Goal: Information Seeking & Learning: Check status

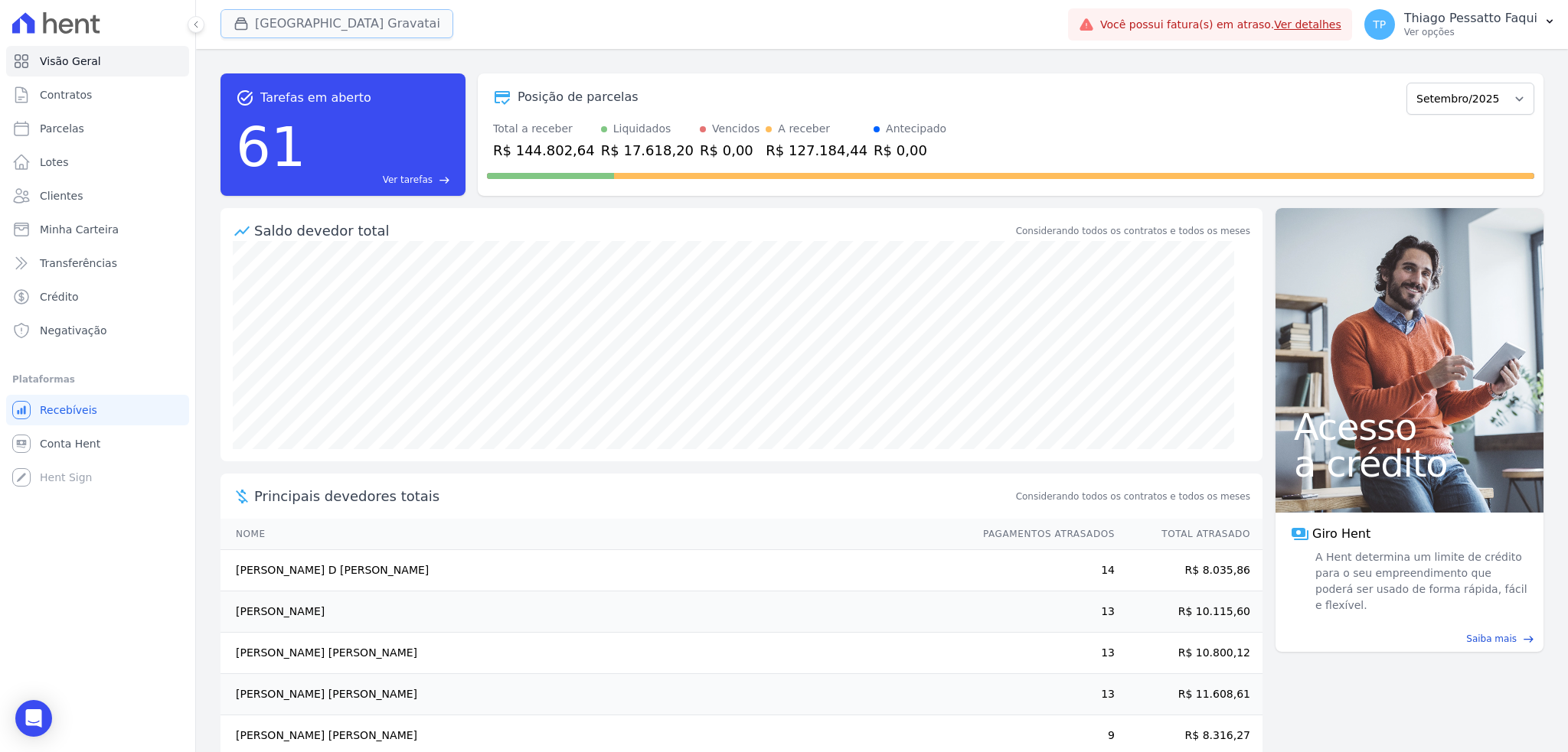
click at [283, 29] on button "[GEOGRAPHIC_DATA] Gravatai" at bounding box center [336, 24] width 233 height 29
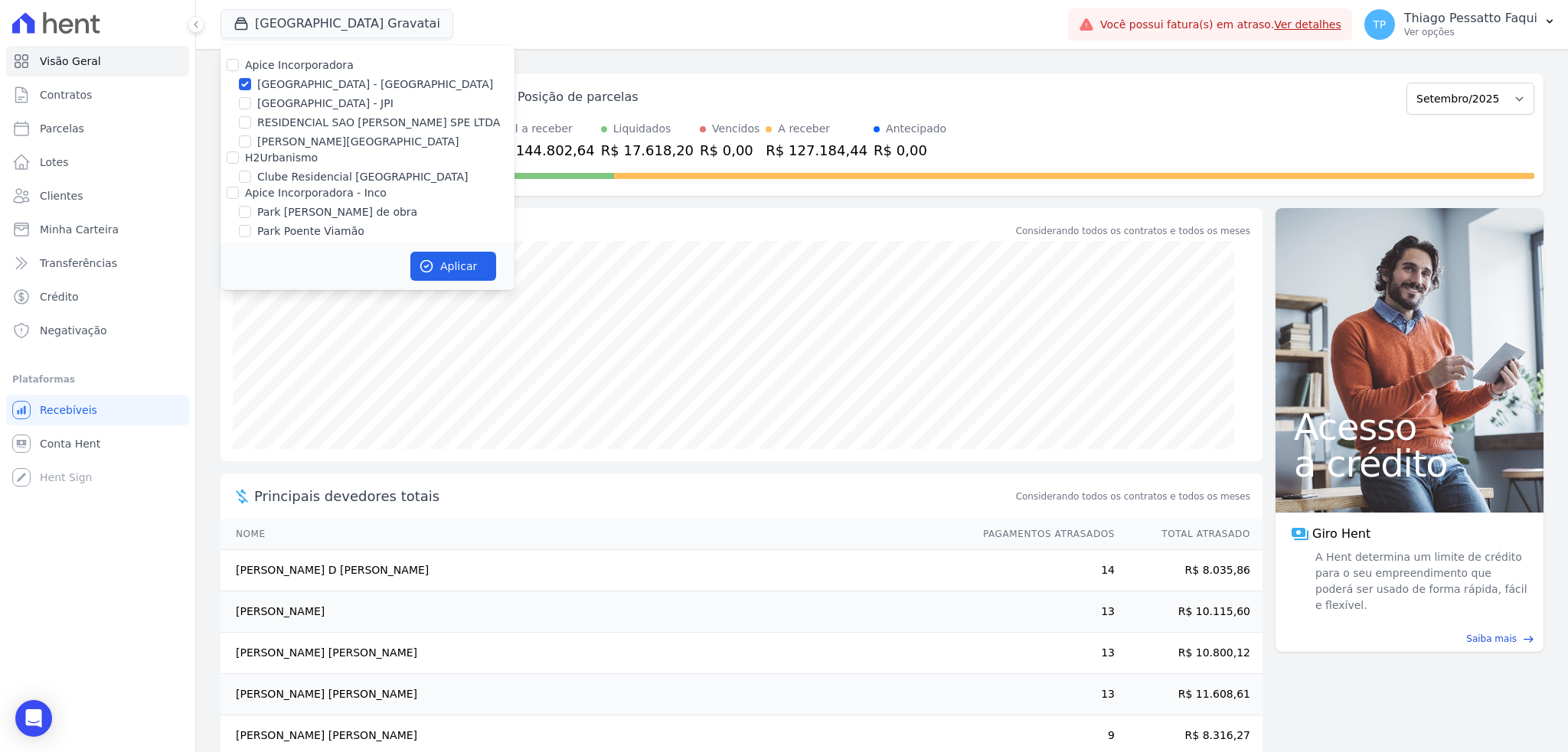
click at [291, 85] on label "[GEOGRAPHIC_DATA] - [GEOGRAPHIC_DATA]" at bounding box center [375, 85] width 236 height 16
click at [251, 85] on input "[GEOGRAPHIC_DATA] - [GEOGRAPHIC_DATA]" at bounding box center [244, 84] width 12 height 12
checkbox input "false"
click at [280, 197] on label "Apice Incorporadora - Inco" at bounding box center [315, 193] width 141 height 12
click at [238, 197] on input "Apice Incorporadora - Inco" at bounding box center [232, 193] width 12 height 12
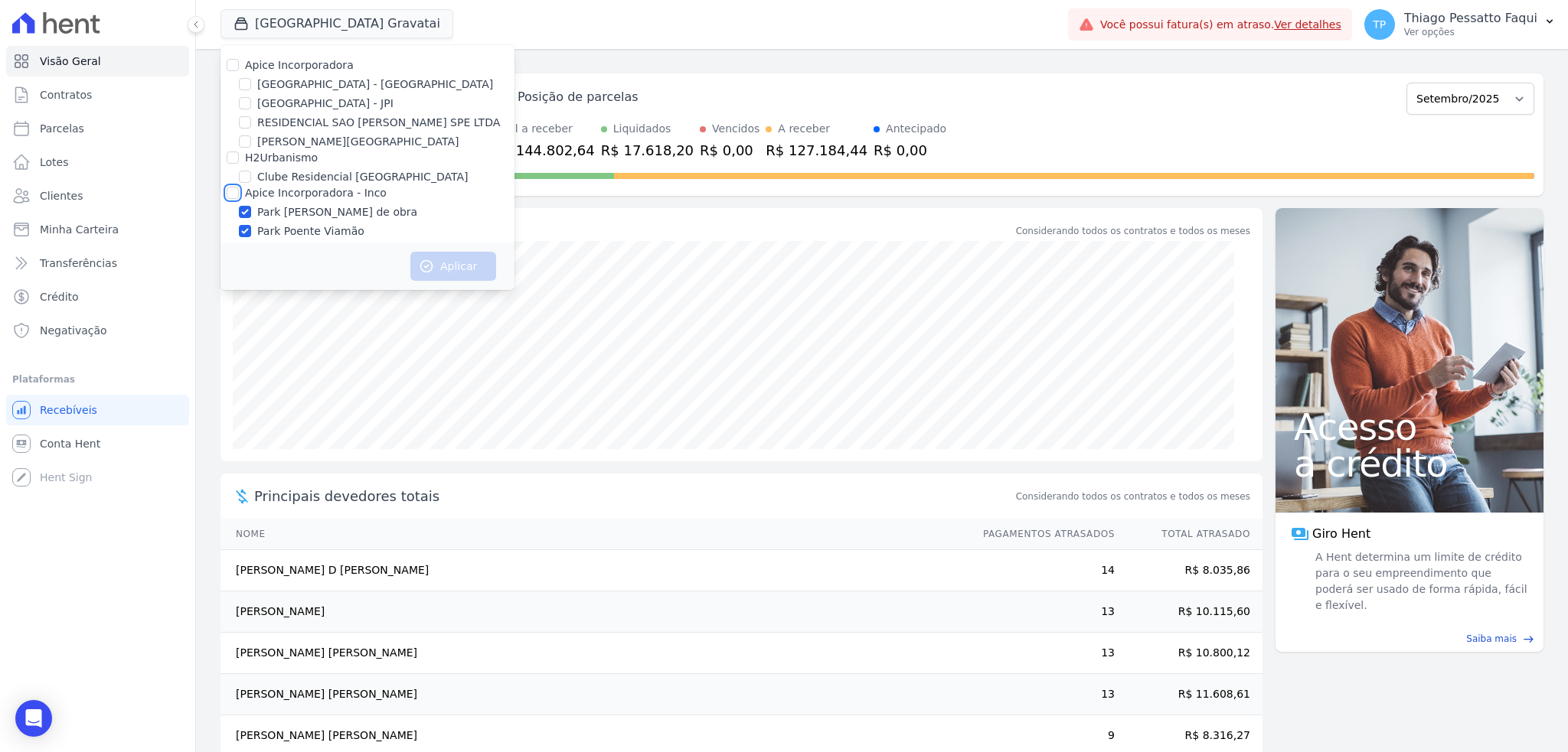
checkbox input "true"
click at [468, 260] on button "Aplicar" at bounding box center [452, 266] width 86 height 29
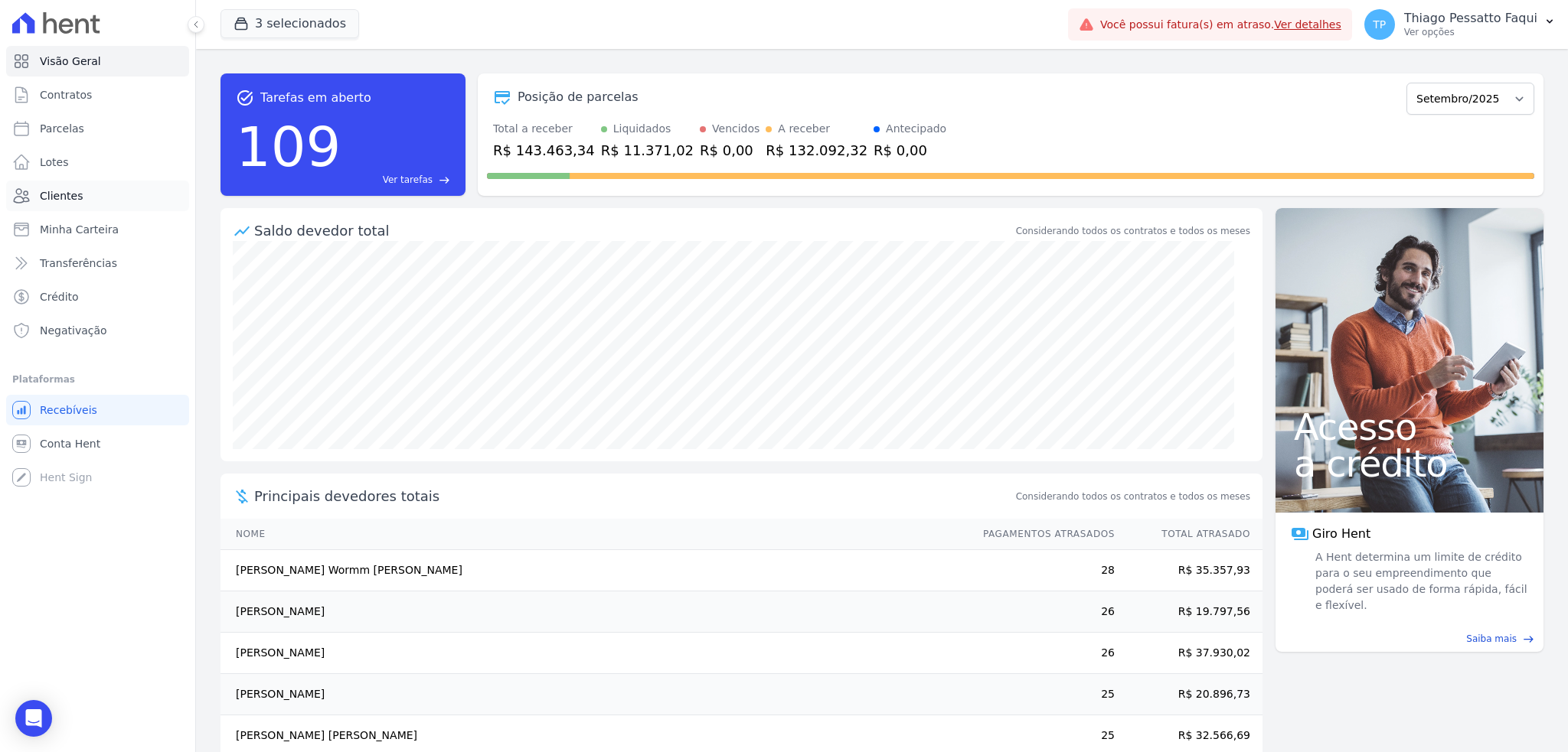
click at [74, 189] on span "Clientes" at bounding box center [61, 196] width 42 height 16
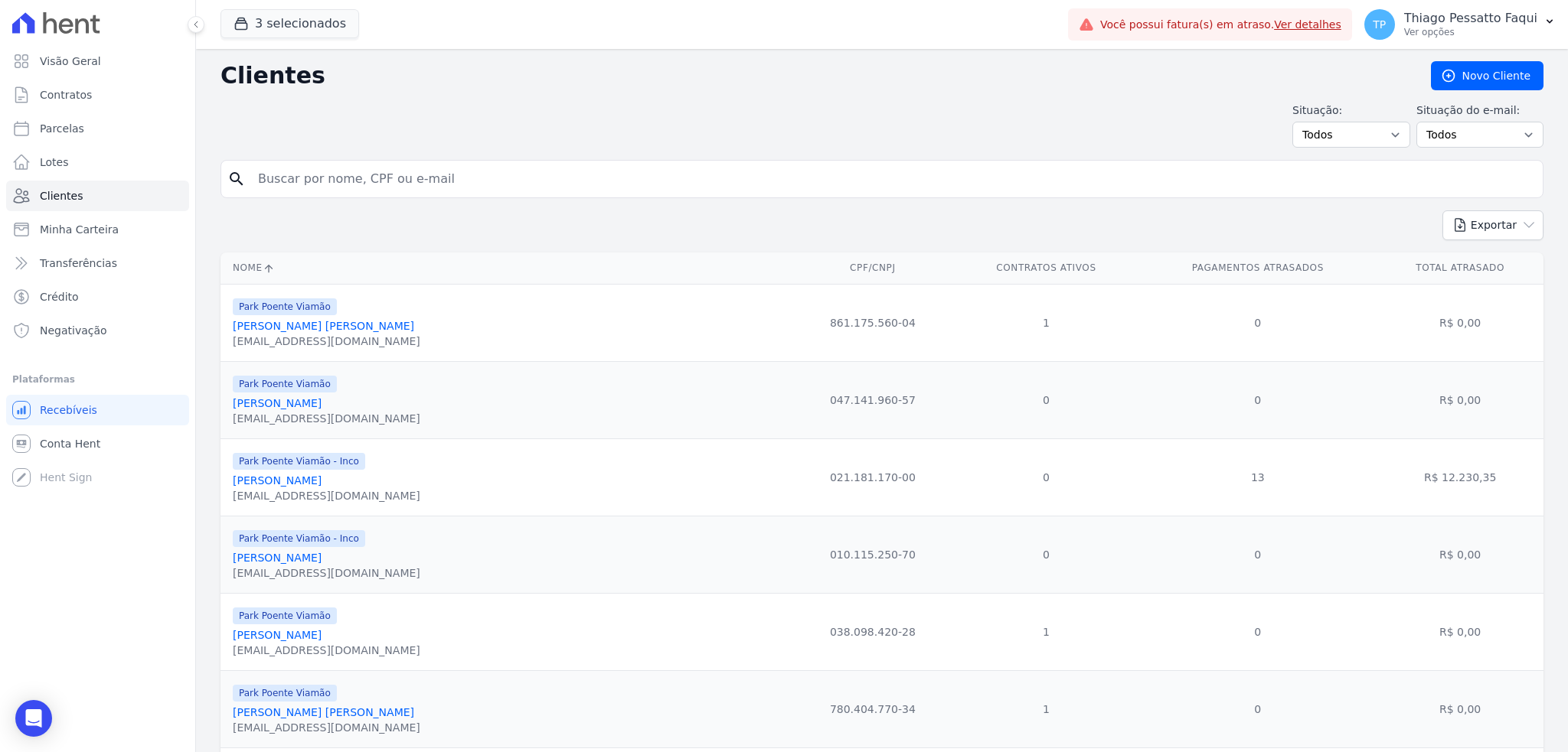
click at [539, 186] on input "search" at bounding box center [893, 179] width 1288 height 30
type input "scarlett"
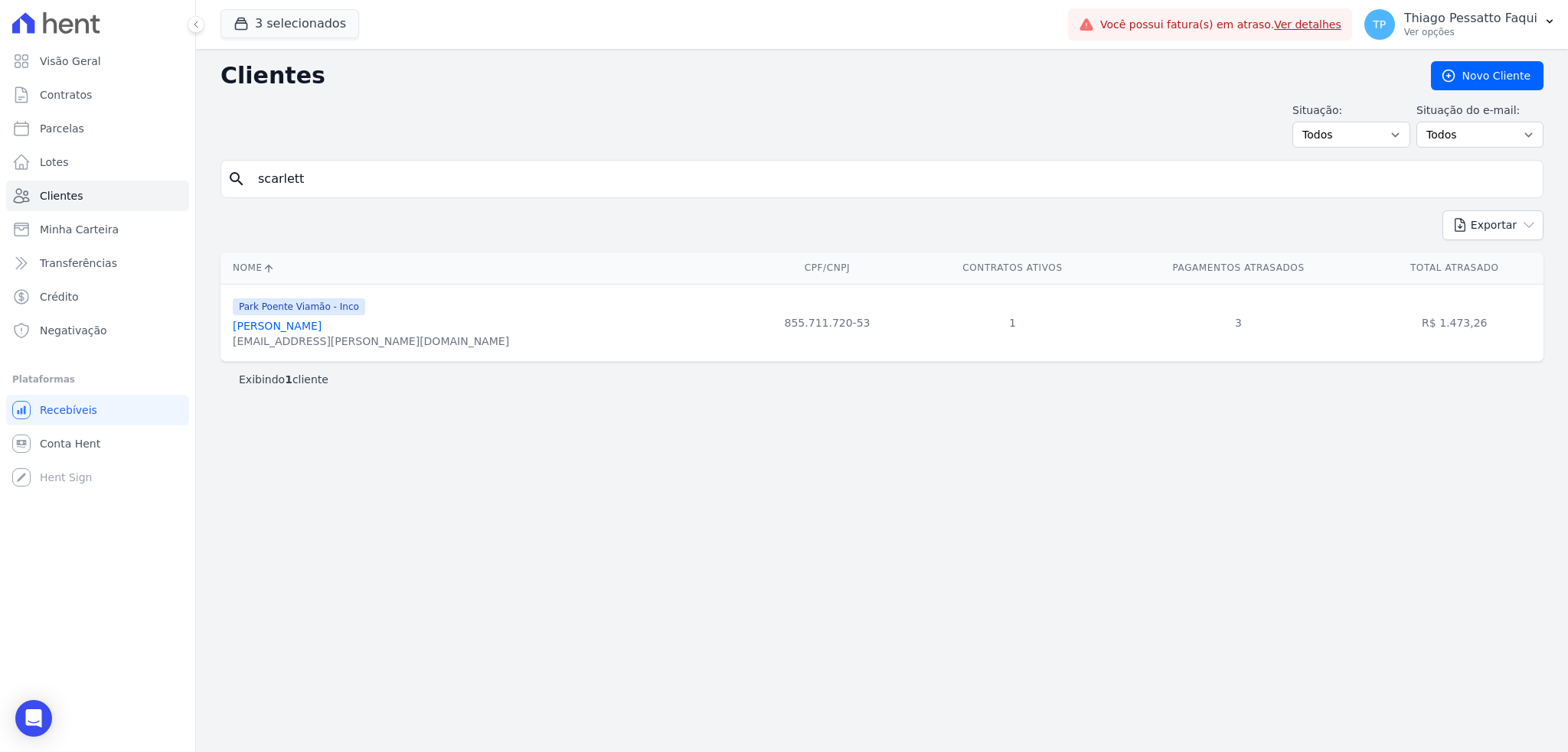
click at [392, 194] on form "search scarlett" at bounding box center [882, 185] width 1323 height 51
click at [381, 180] on input "scarlett" at bounding box center [893, 179] width 1288 height 30
type input "[PERSON_NAME]"
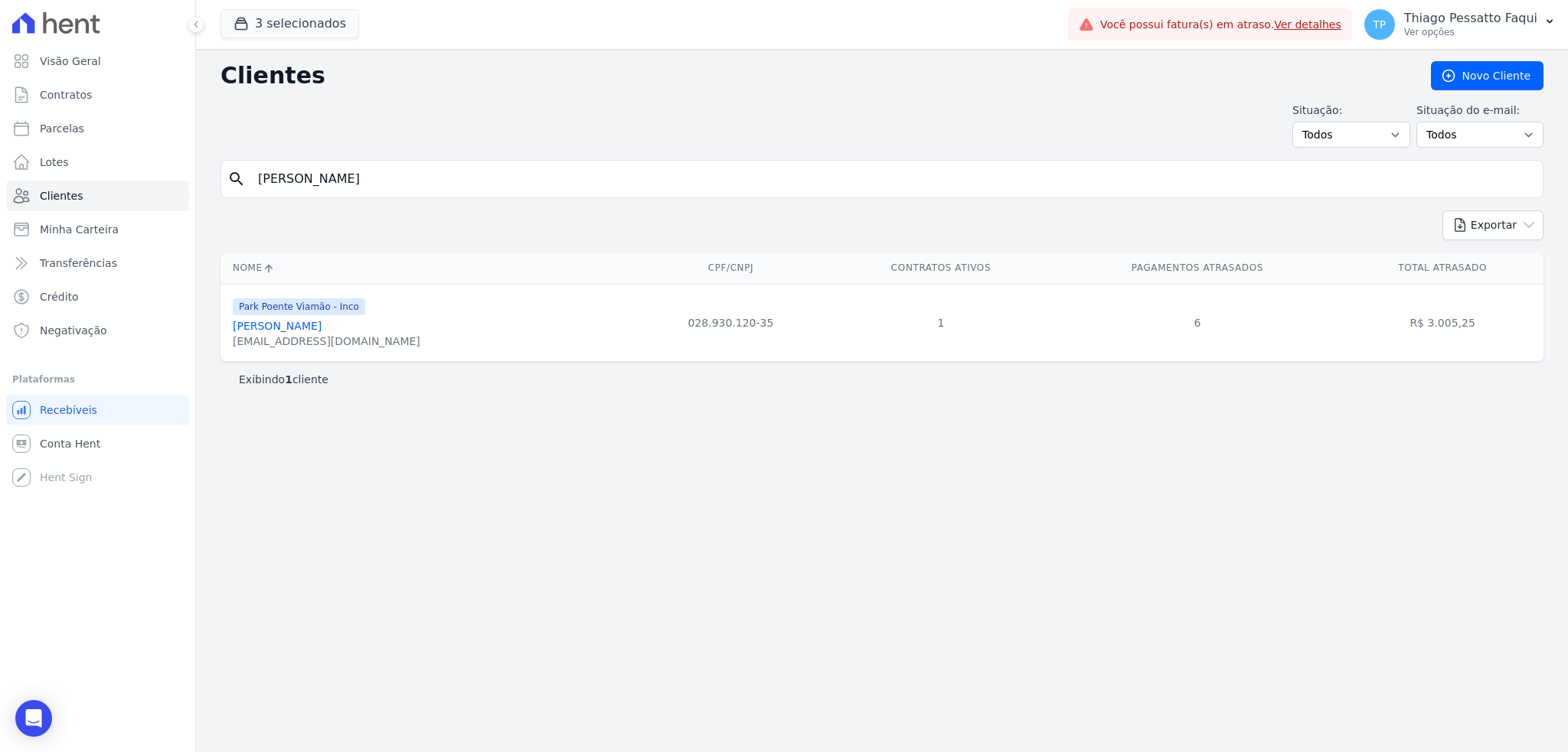
click at [287, 176] on input "[PERSON_NAME]" at bounding box center [893, 179] width 1288 height 30
type input "mariana"
click at [370, 332] on link "[PERSON_NAME] [PERSON_NAME]" at bounding box center [323, 326] width 181 height 12
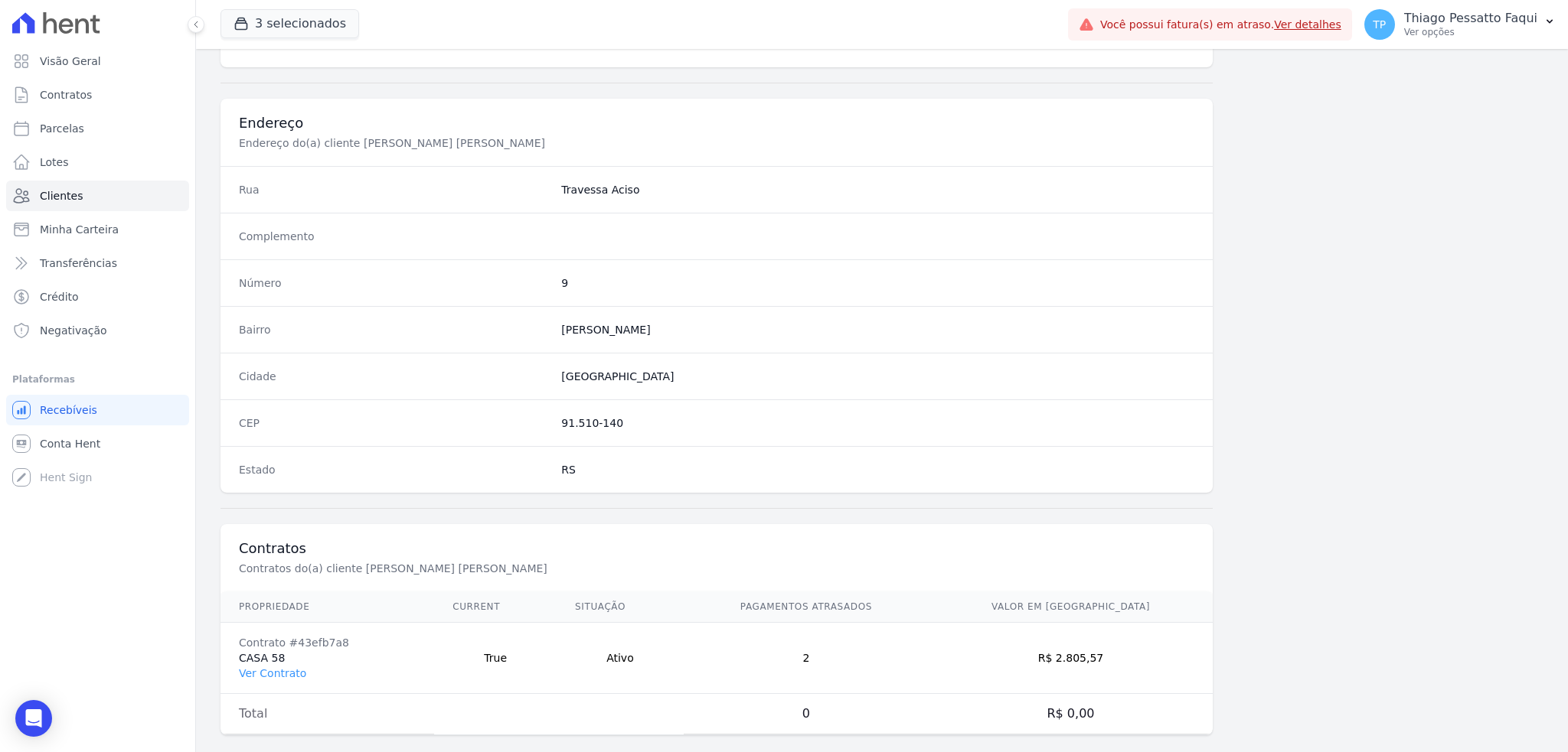
scroll to position [680, 0]
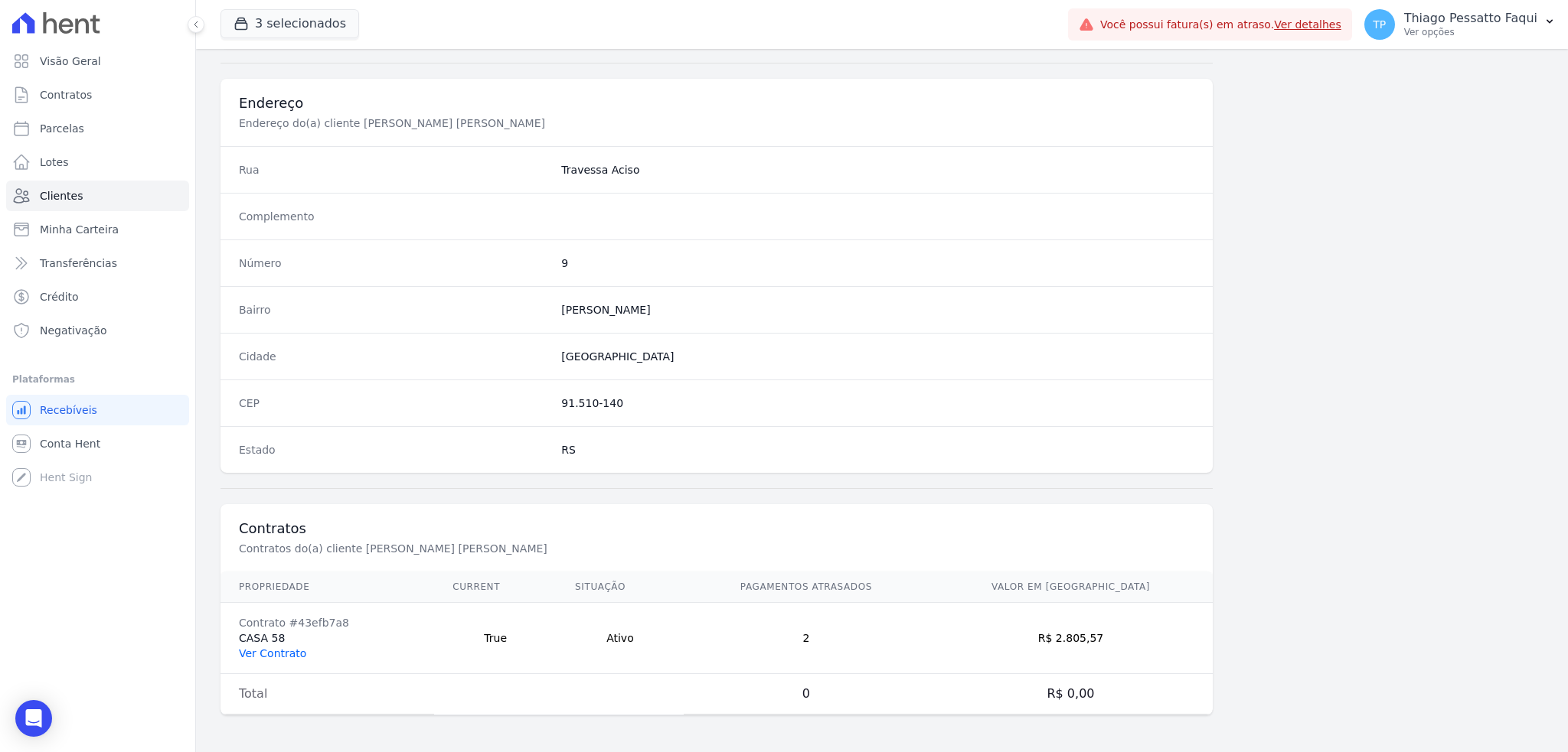
click at [287, 652] on link "Ver Contrato" at bounding box center [272, 653] width 67 height 12
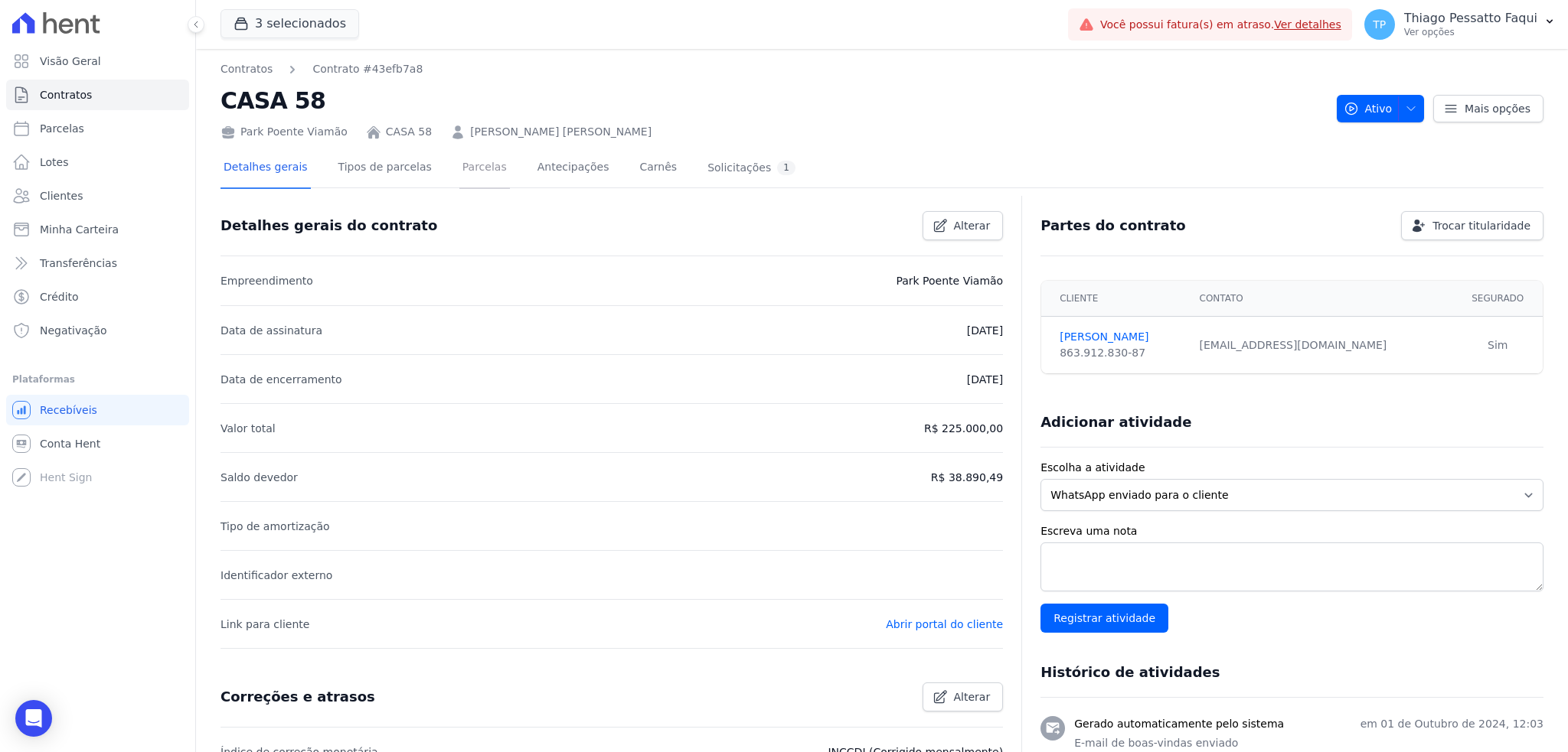
click at [471, 165] on link "Parcelas" at bounding box center [484, 169] width 51 height 41
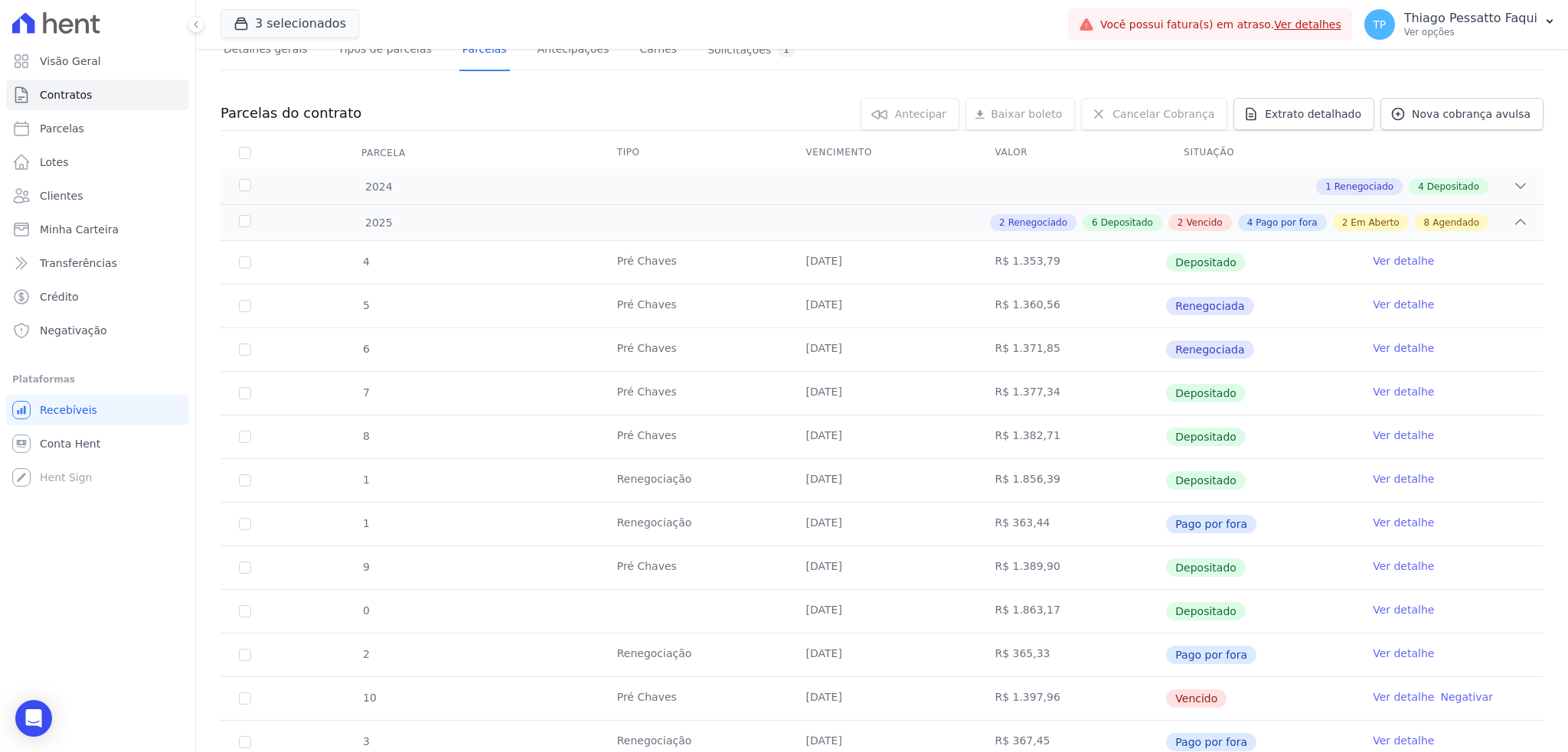
scroll to position [102, 0]
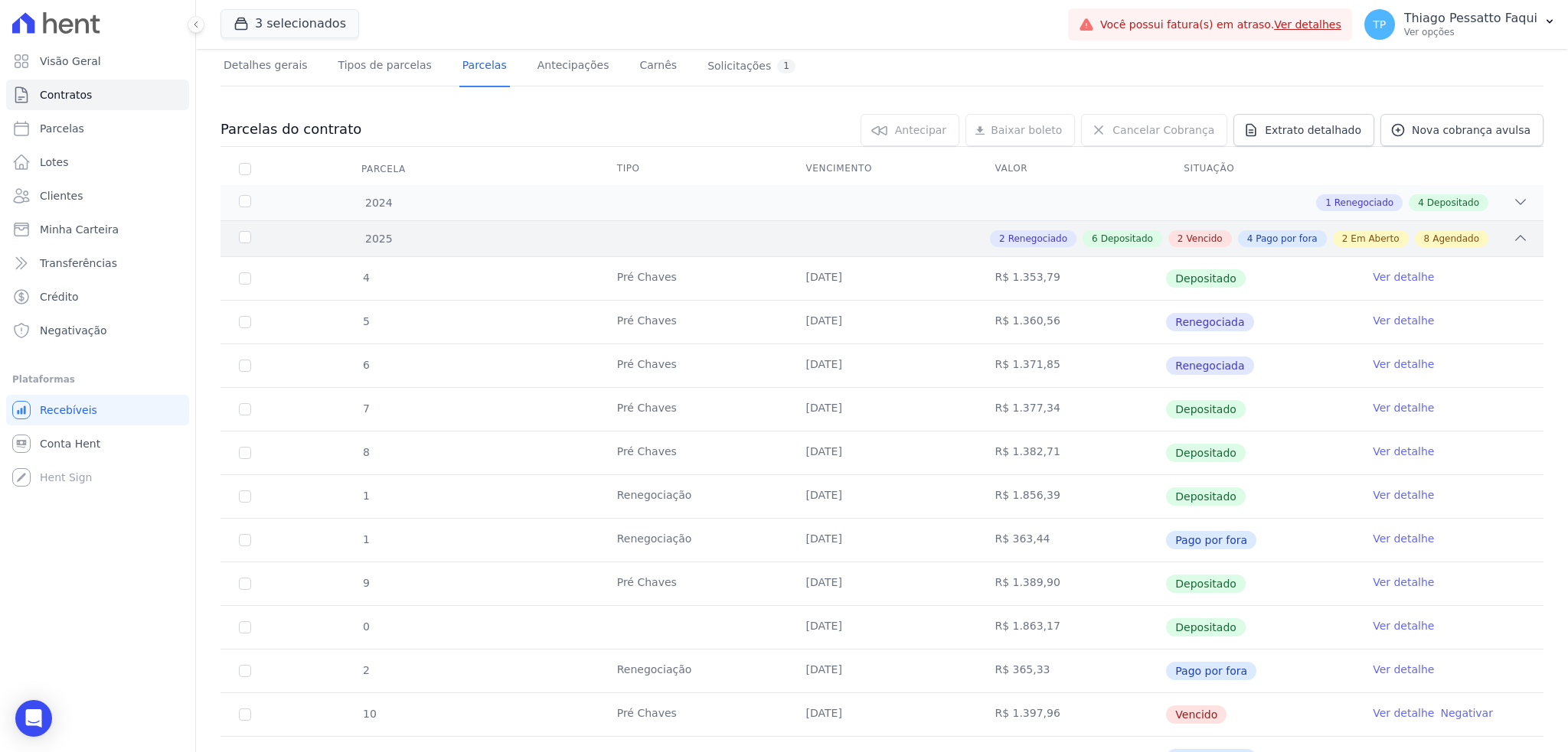
click at [770, 227] on div "2025 2 Renegociado 6 Depositado 2 Vencido 4 Pago por fora 2 Em Aberto 8 Agendado" at bounding box center [882, 238] width 1323 height 36
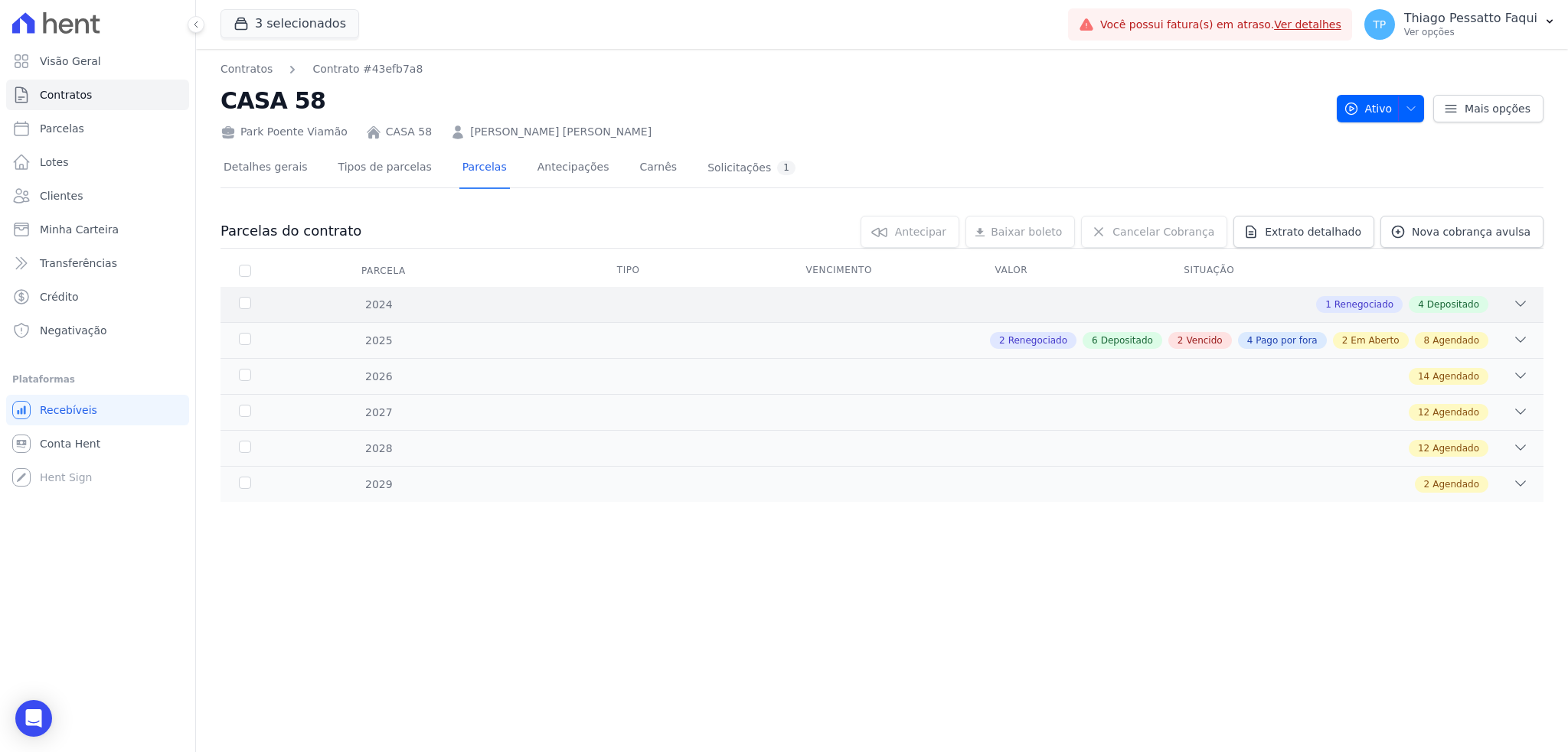
click at [650, 301] on div "1 Renegociado 4 Depositado" at bounding box center [947, 305] width 1162 height 17
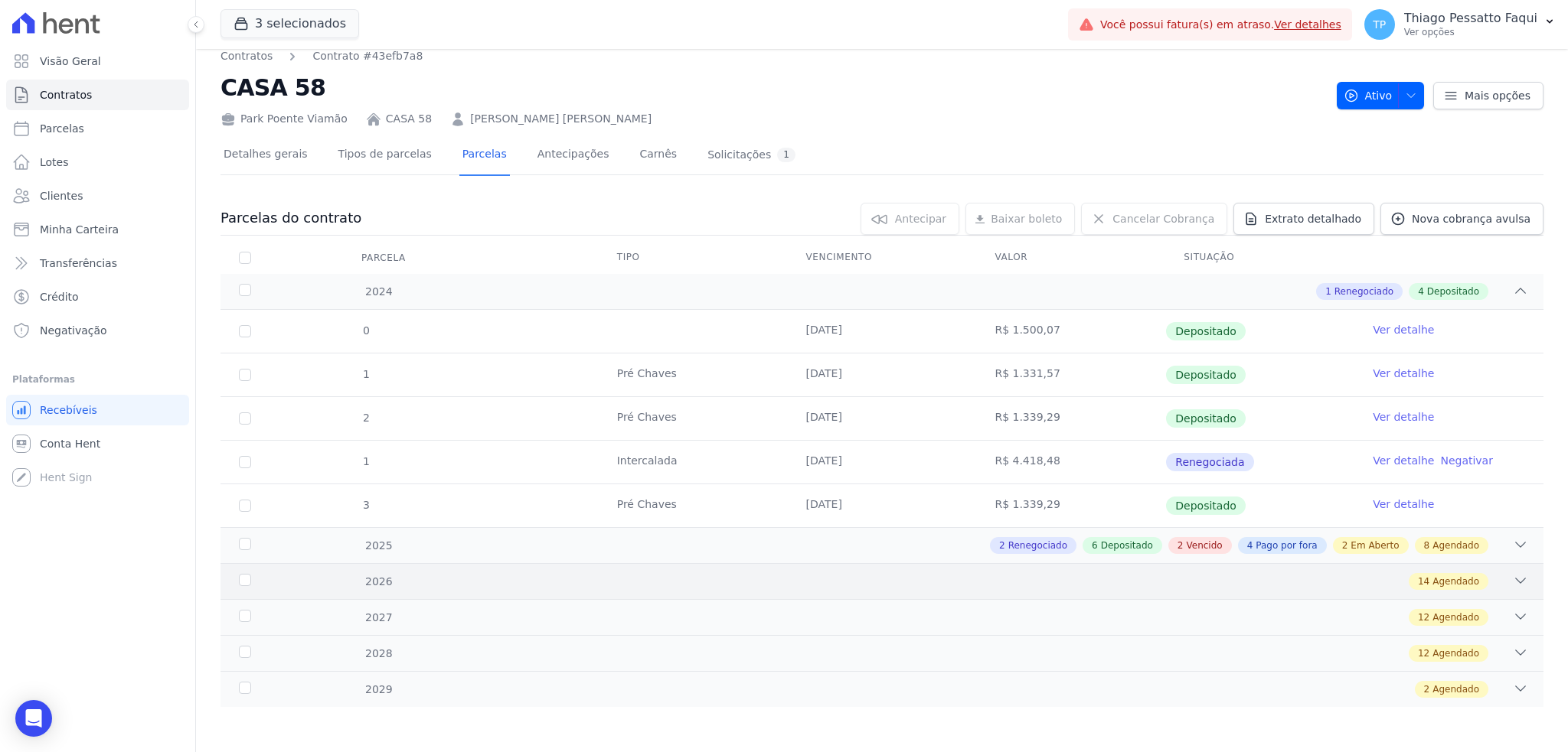
click at [693, 573] on div "14 Agendado" at bounding box center [947, 581] width 1162 height 17
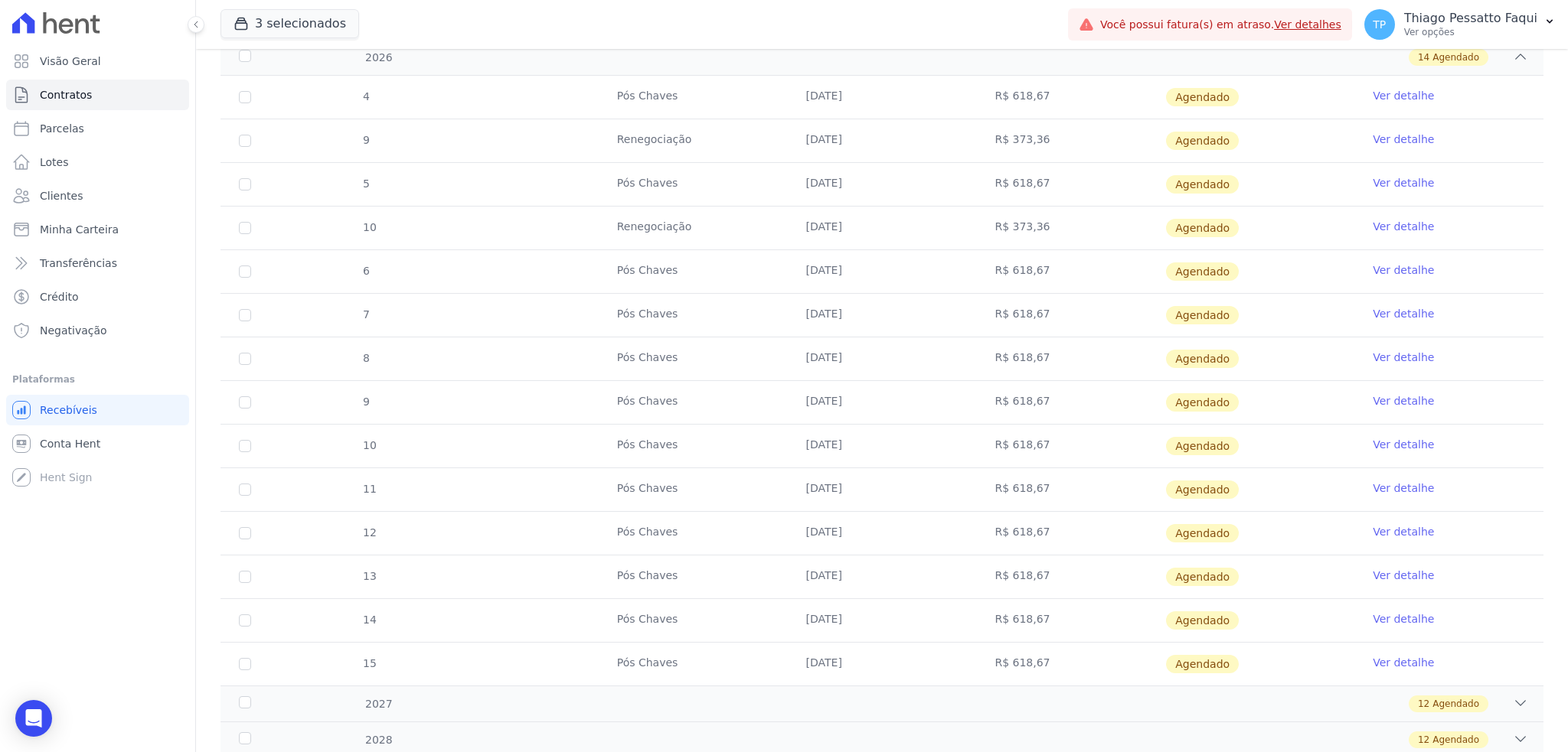
scroll to position [625, 0]
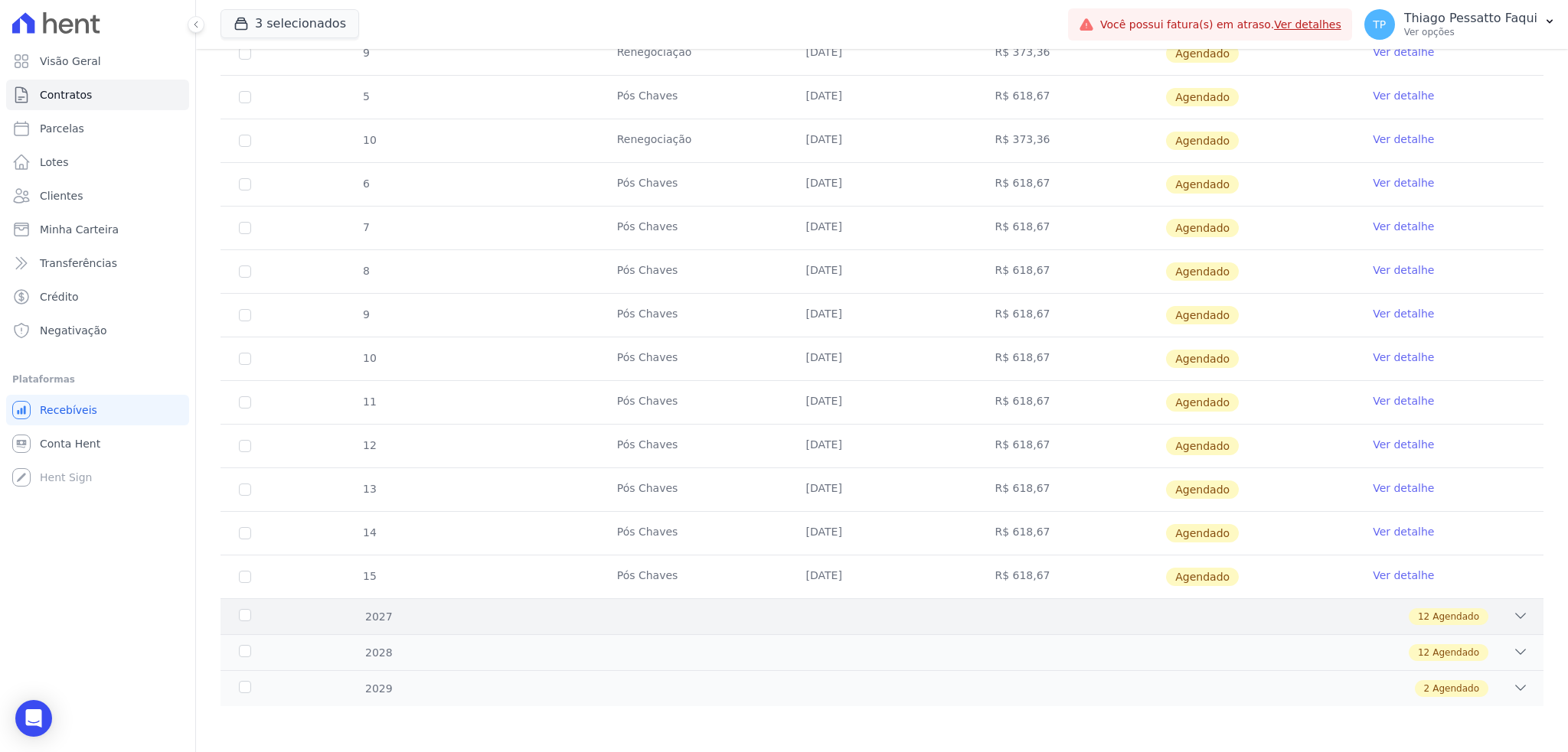
click at [688, 630] on div "2027 12 Agendado" at bounding box center [882, 616] width 1323 height 36
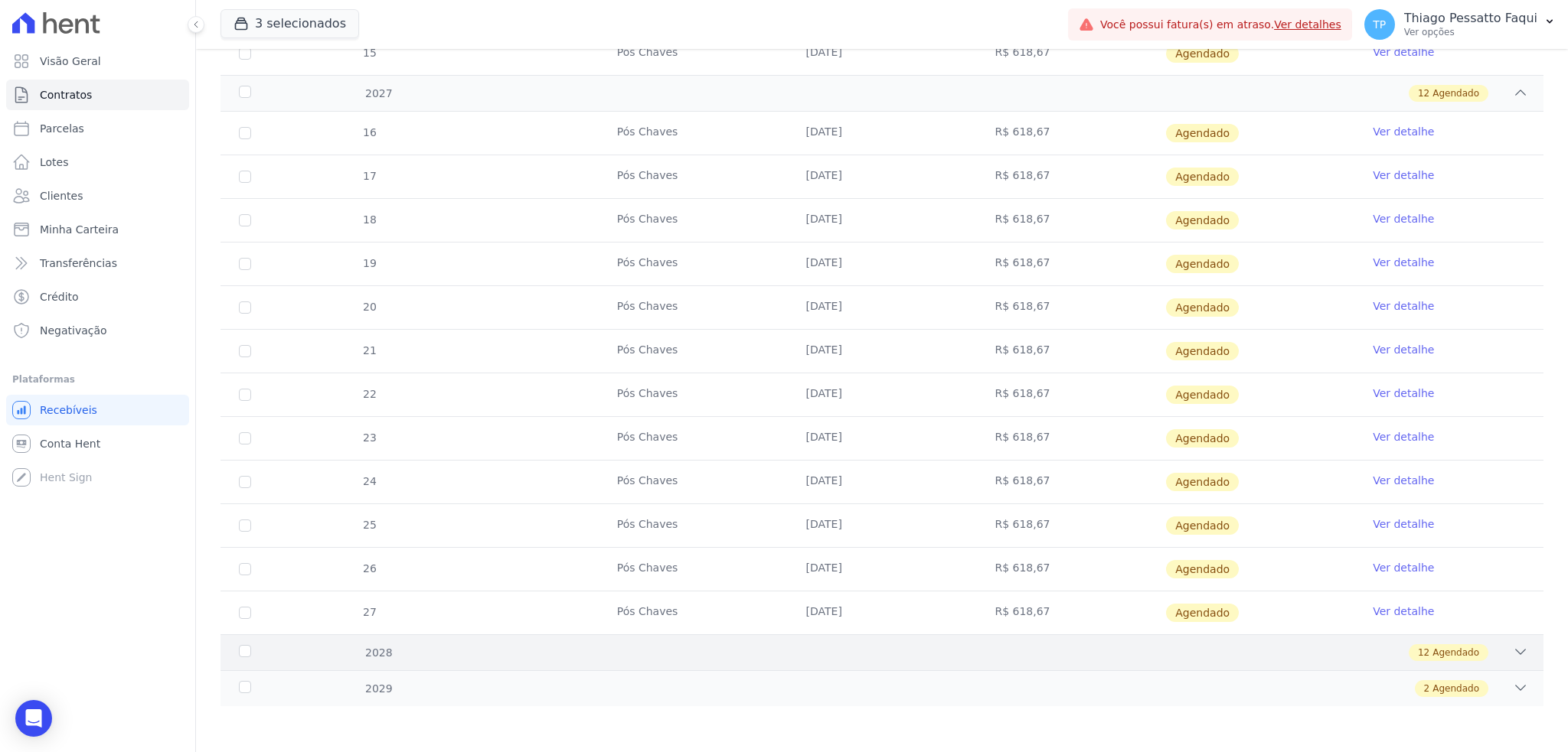
click at [668, 648] on div "12 Agendado" at bounding box center [947, 652] width 1162 height 17
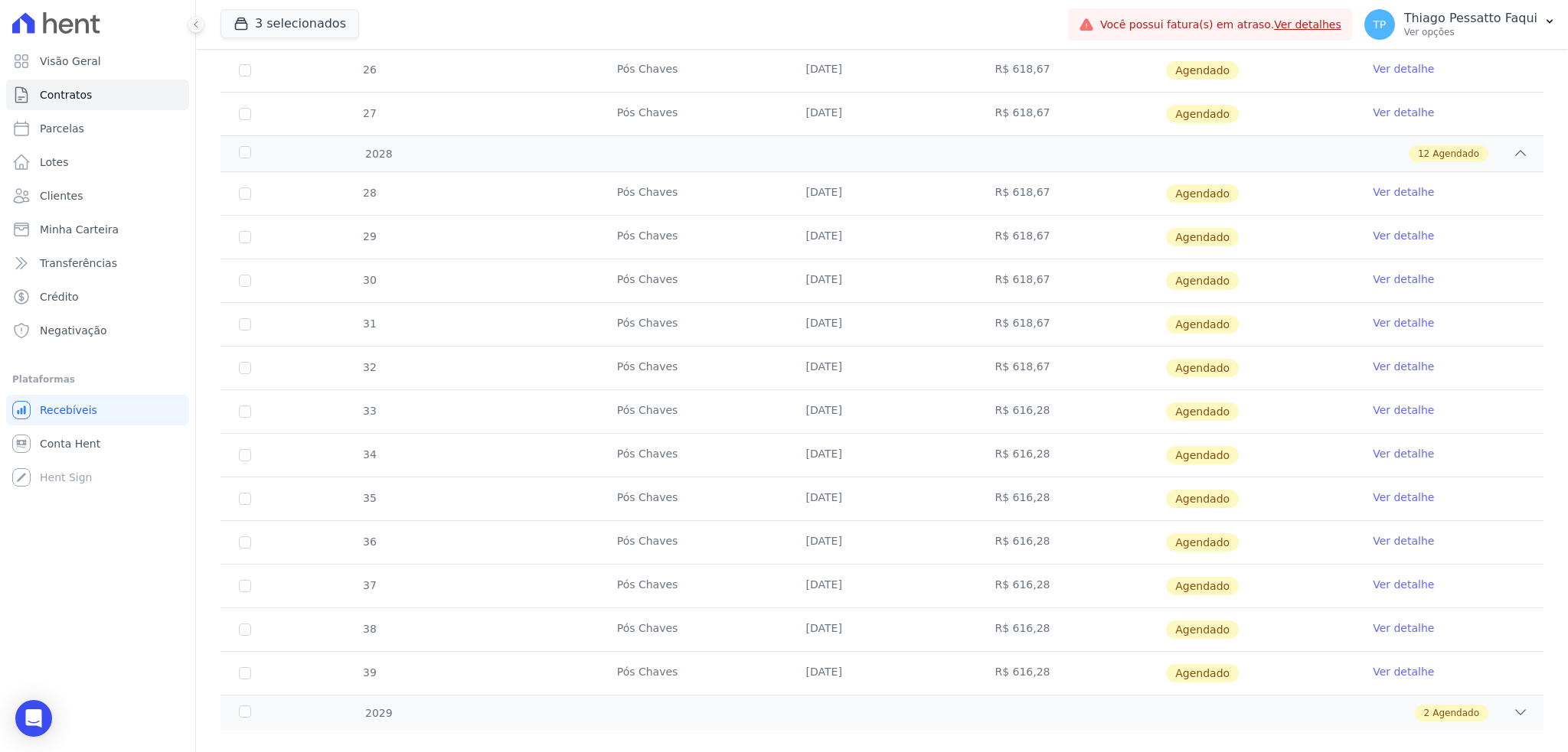
scroll to position [1658, 0]
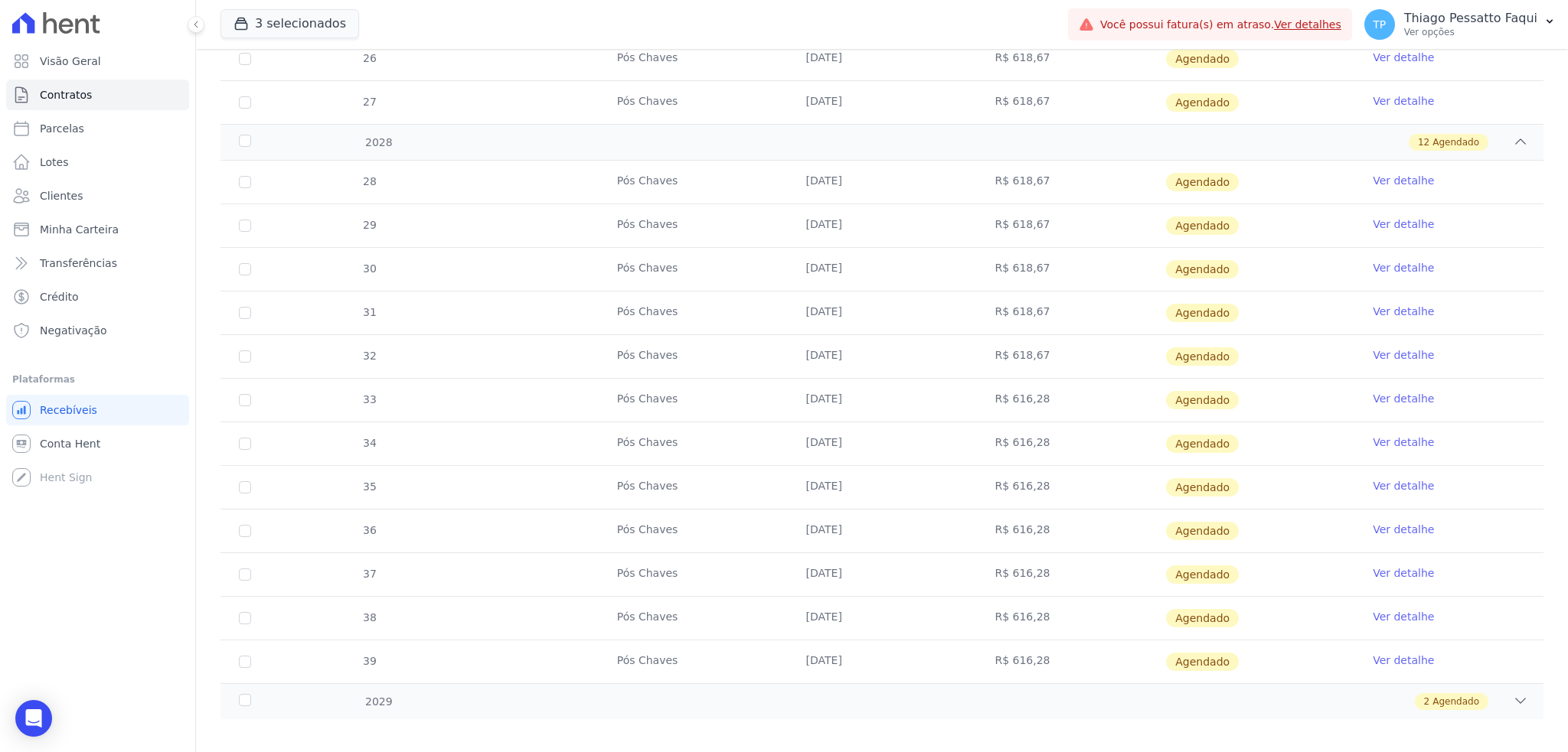
click at [696, 699] on div "2 Agendado" at bounding box center [947, 701] width 1162 height 17
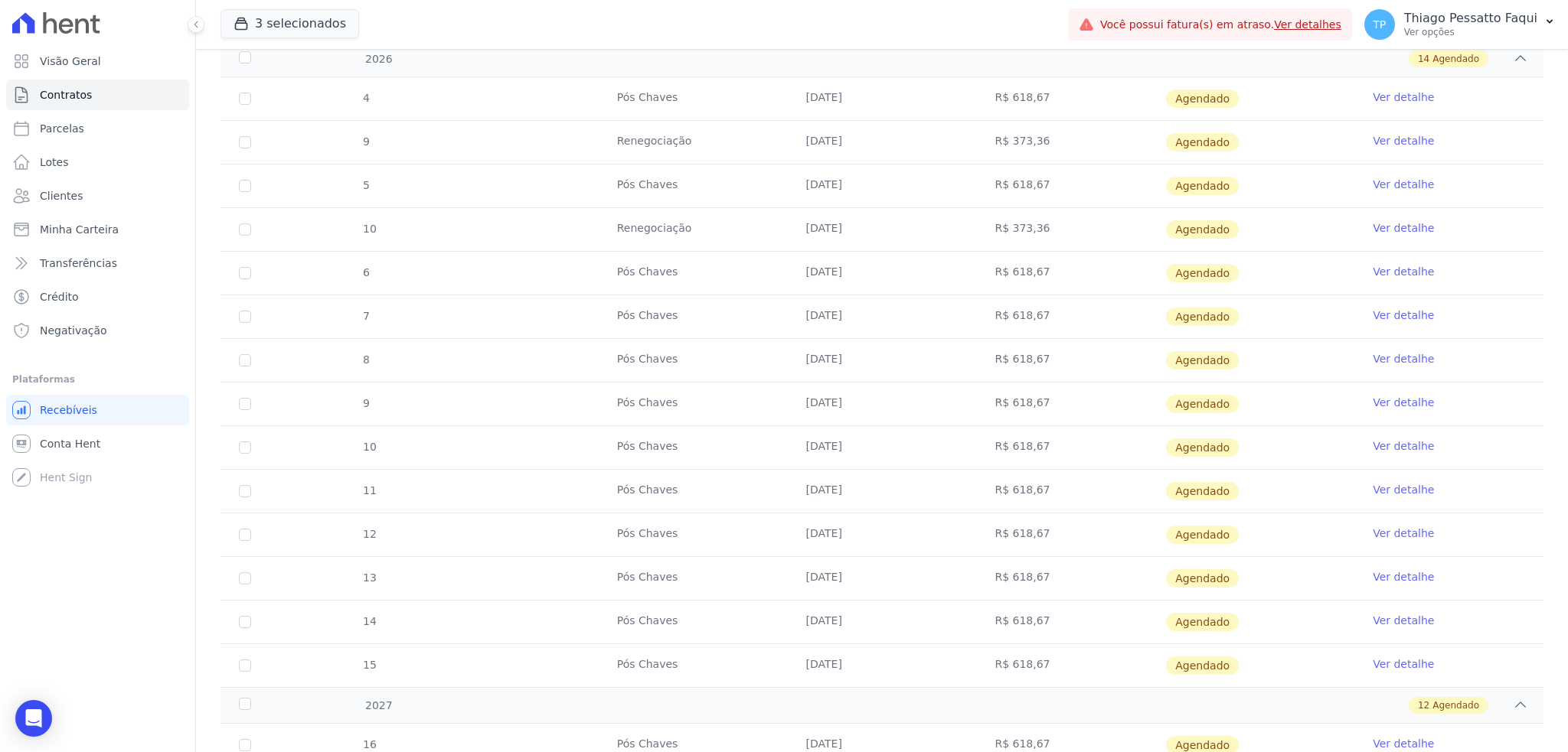
scroll to position [26, 0]
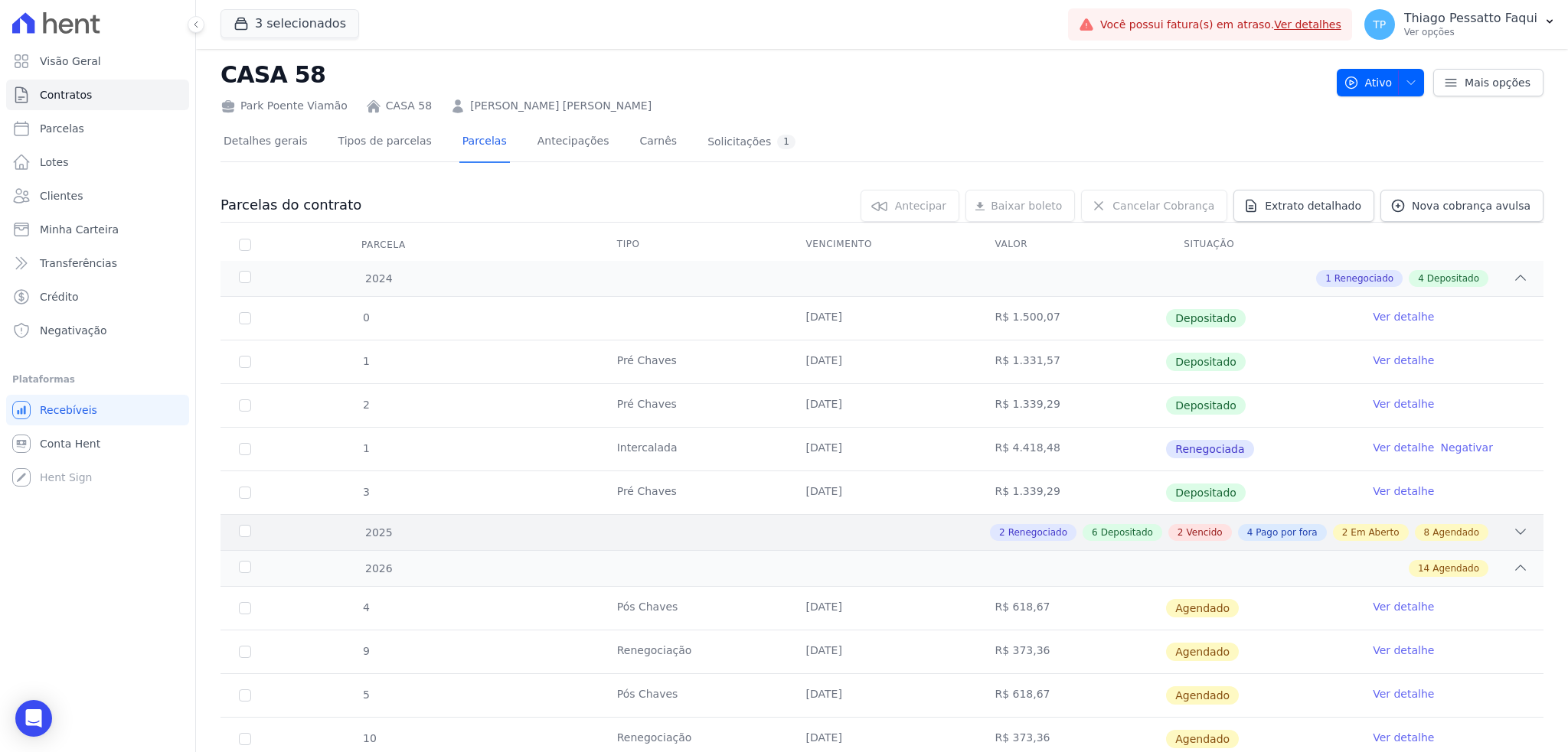
click at [669, 544] on div "2025 2 Renegociado 6 Depositado 2 Vencido 4 Pago por fora 2 Em Aberto 8 Agendado" at bounding box center [882, 532] width 1323 height 36
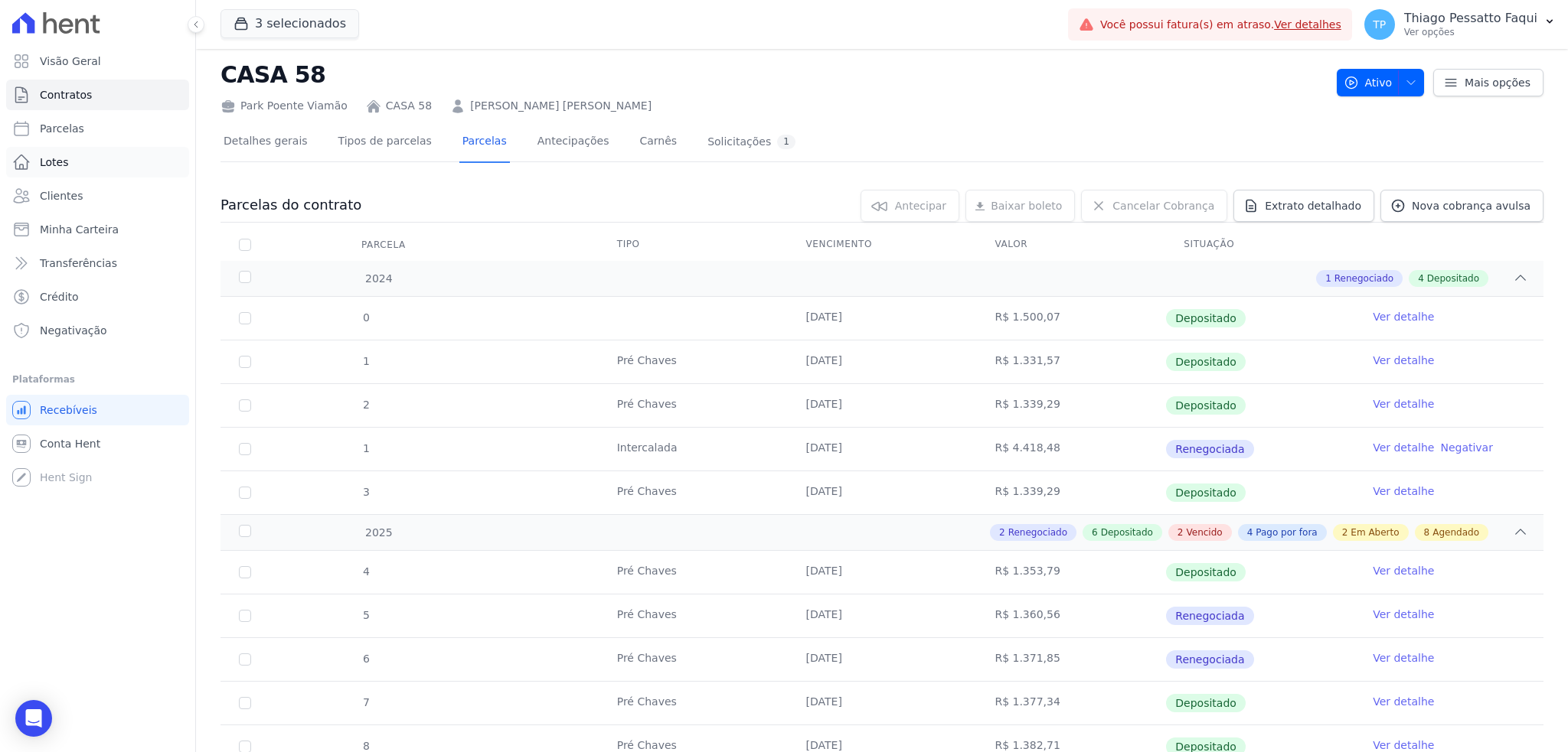
click at [90, 158] on link "Lotes" at bounding box center [97, 162] width 183 height 30
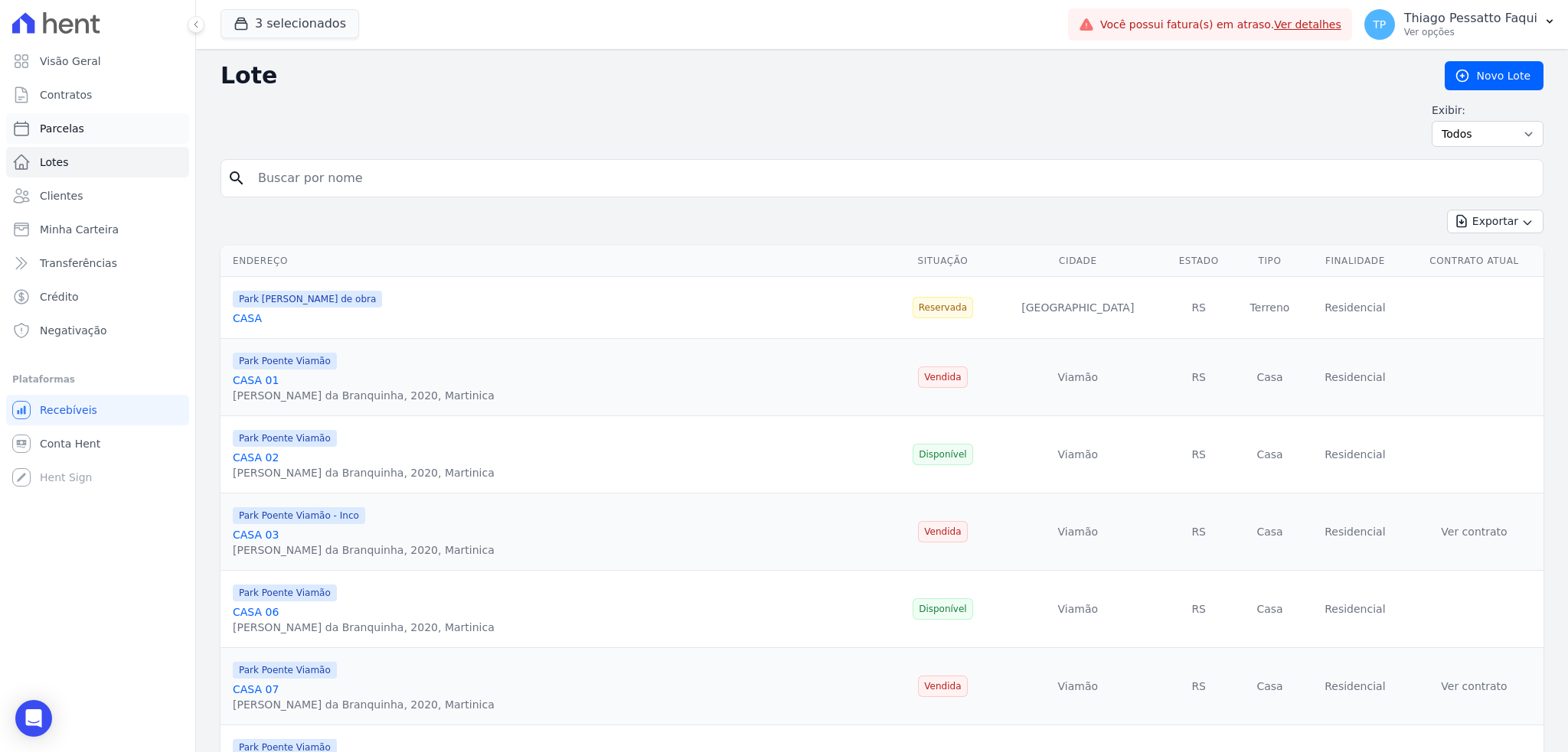
click at [93, 136] on link "Parcelas" at bounding box center [97, 128] width 183 height 30
click at [341, 32] on button "3 selecionados" at bounding box center [290, 24] width 139 height 29
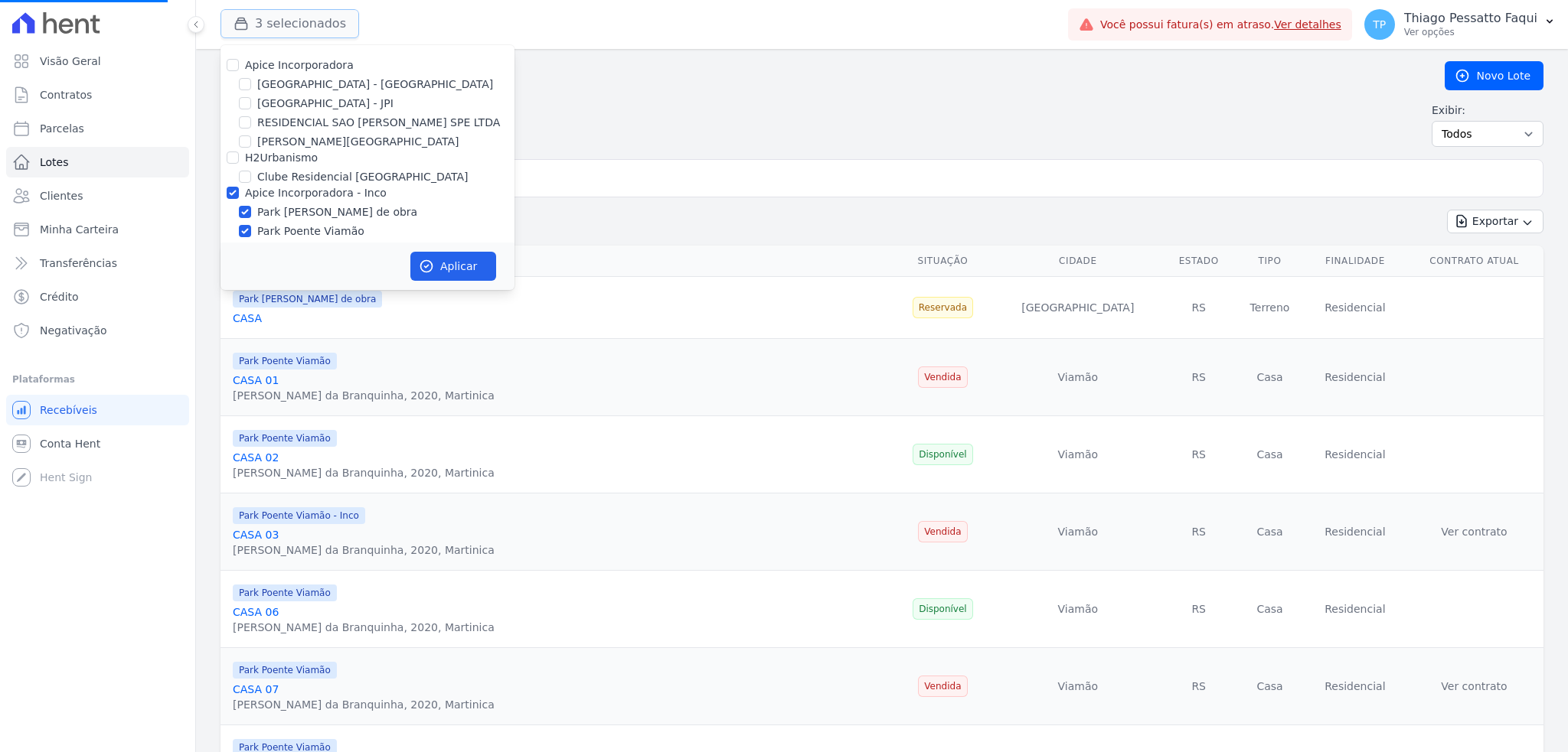
click at [323, 29] on button "3 selecionados" at bounding box center [290, 24] width 139 height 29
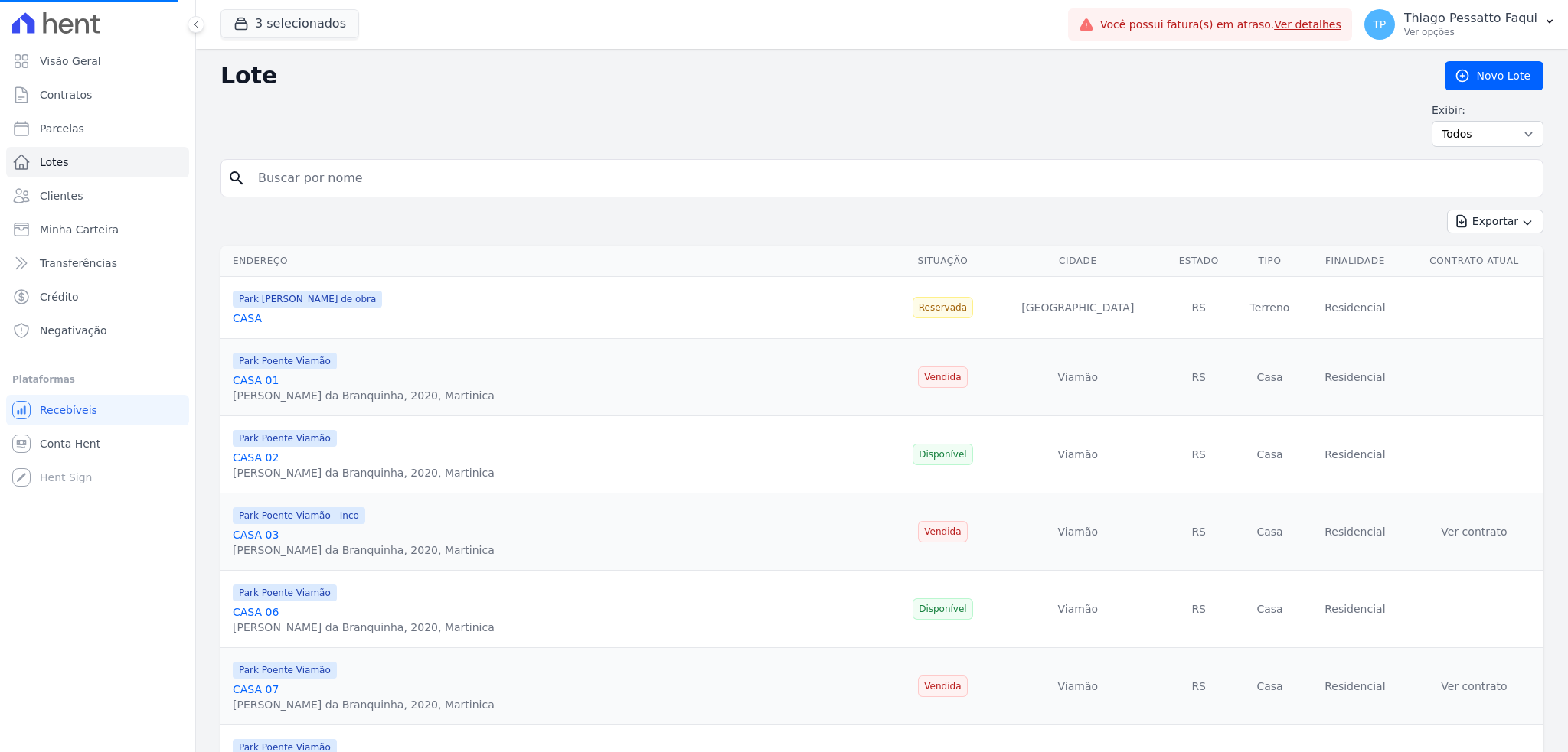
select select
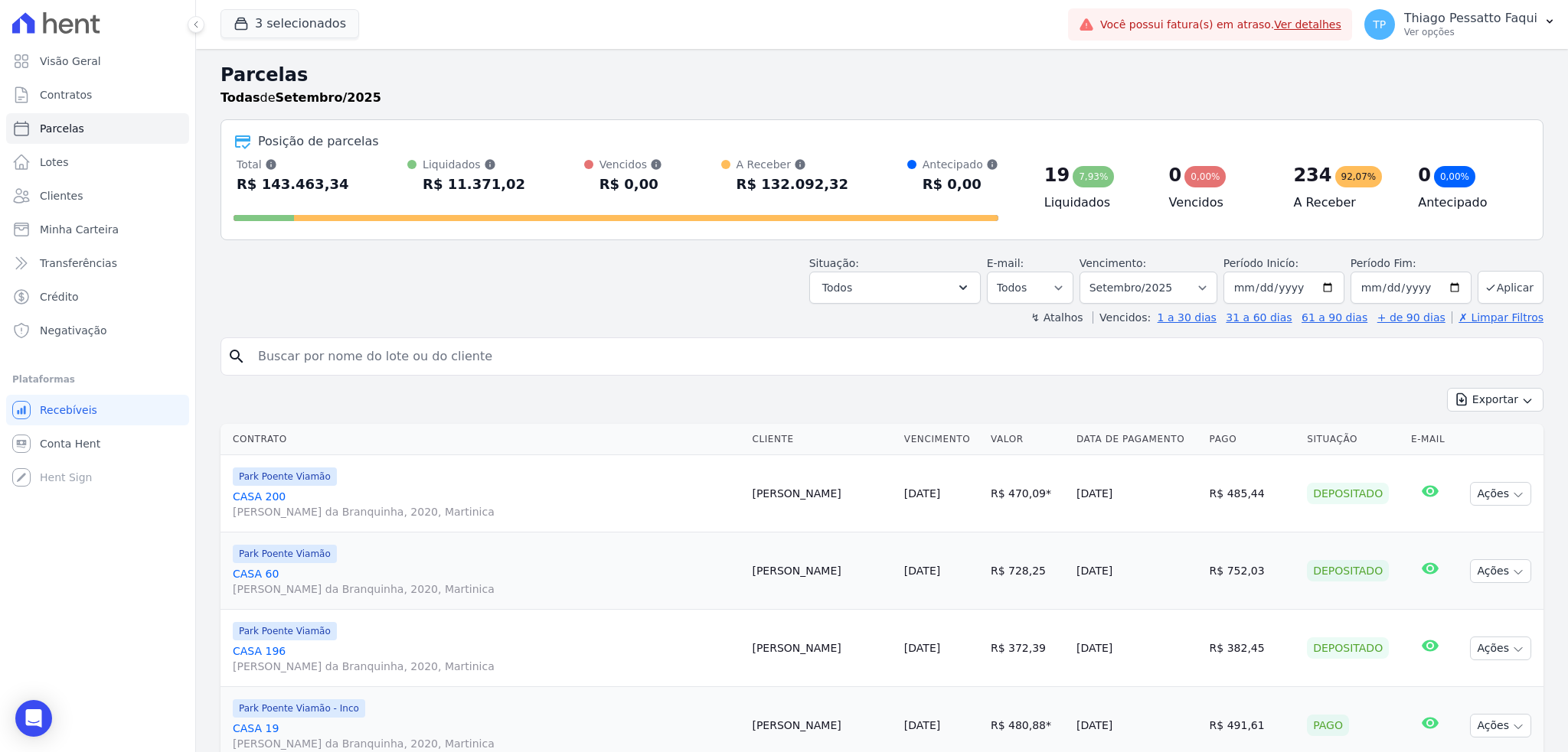
click at [398, 177] on div "Total [PERSON_NAME] parcelas pagas, vencidas, em aberto e agendadas. Não consid…" at bounding box center [616, 176] width 764 height 40
click at [378, 354] on input "search" at bounding box center [893, 356] width 1288 height 30
type input "andrielly"
select select
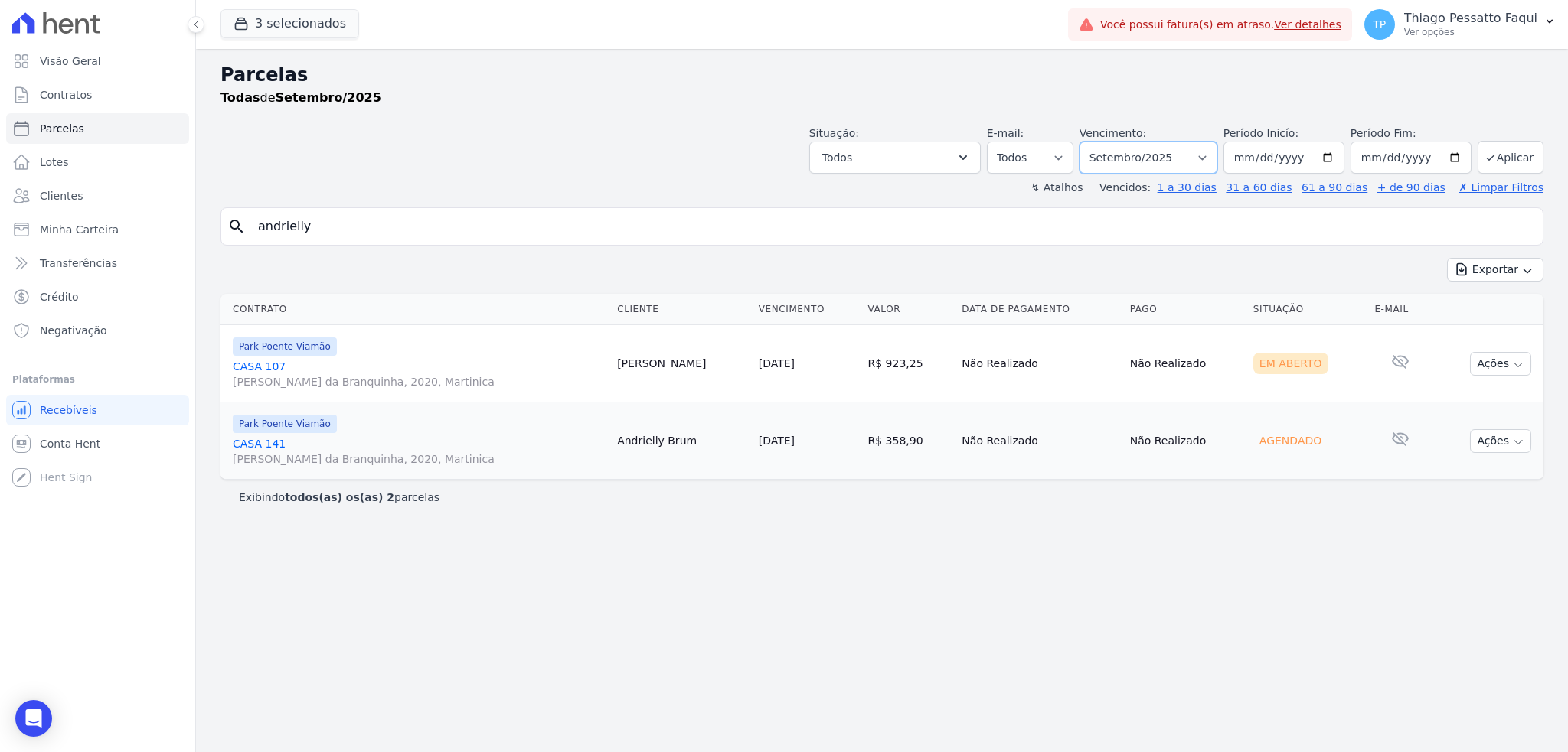
click at [1176, 162] on select "Filtrar por período ──────── Todos os meses Novembro/2022 Dezembro/2022 [GEOGRA…" at bounding box center [1148, 157] width 138 height 32
drag, startPoint x: 842, startPoint y: 234, endPoint x: 880, endPoint y: 220, distance: 40.5
click at [843, 234] on input "andrielly" at bounding box center [893, 226] width 1288 height 30
click at [1073, 152] on select "Todos Lido Não-lido" at bounding box center [1030, 157] width 87 height 32
click at [1146, 165] on select "Filtrar por período ──────── Todos os meses Novembro/2022 Dezembro/2022 [GEOGRA…" at bounding box center [1148, 157] width 138 height 32
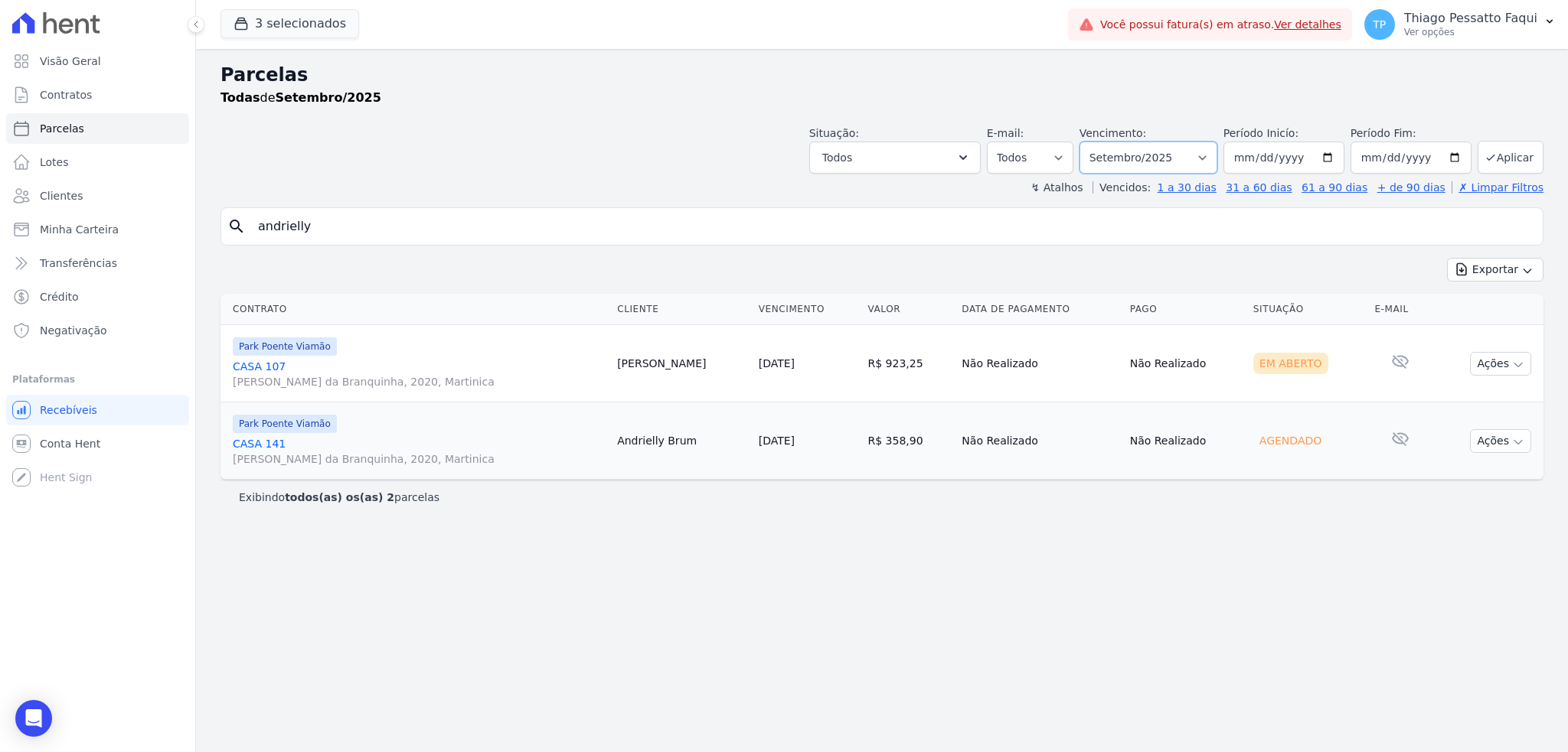
select select "all"
click at [1101, 141] on select "Filtrar por período ──────── Todos os meses Novembro/2022 Dezembro/2022 [GEOGRA…" at bounding box center [1148, 157] width 138 height 32
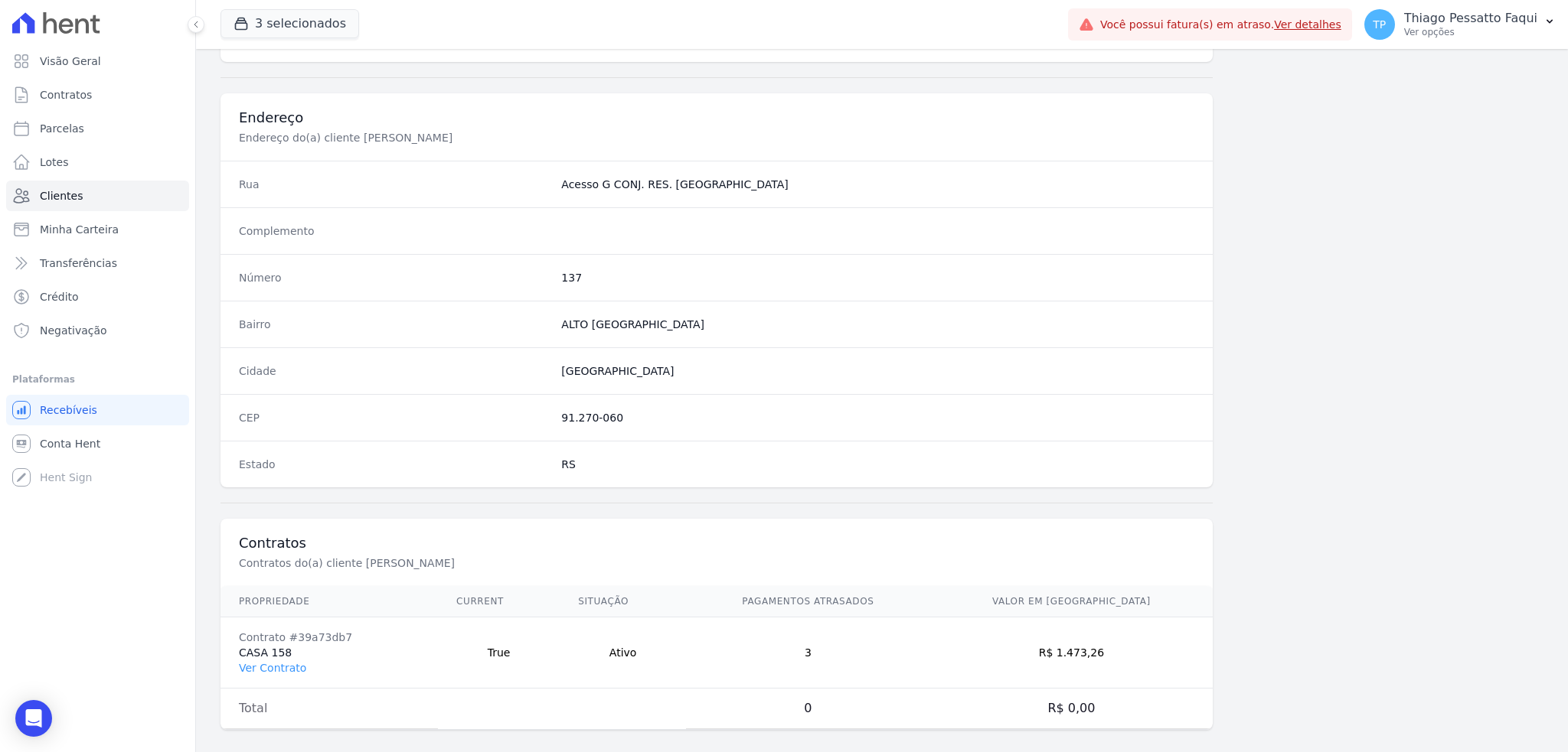
scroll to position [680, 0]
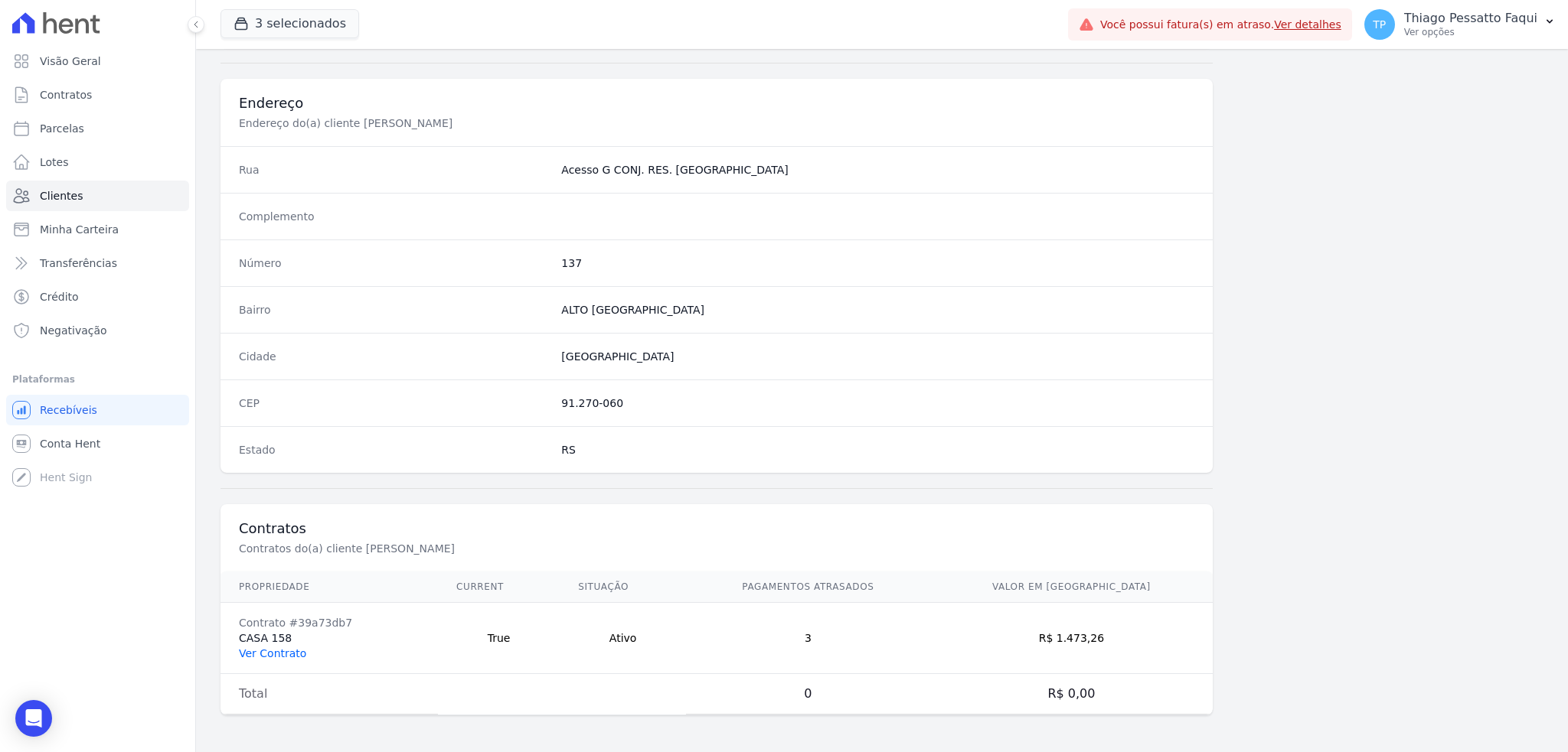
click at [261, 660] on link "Ver Contrato" at bounding box center [272, 653] width 67 height 12
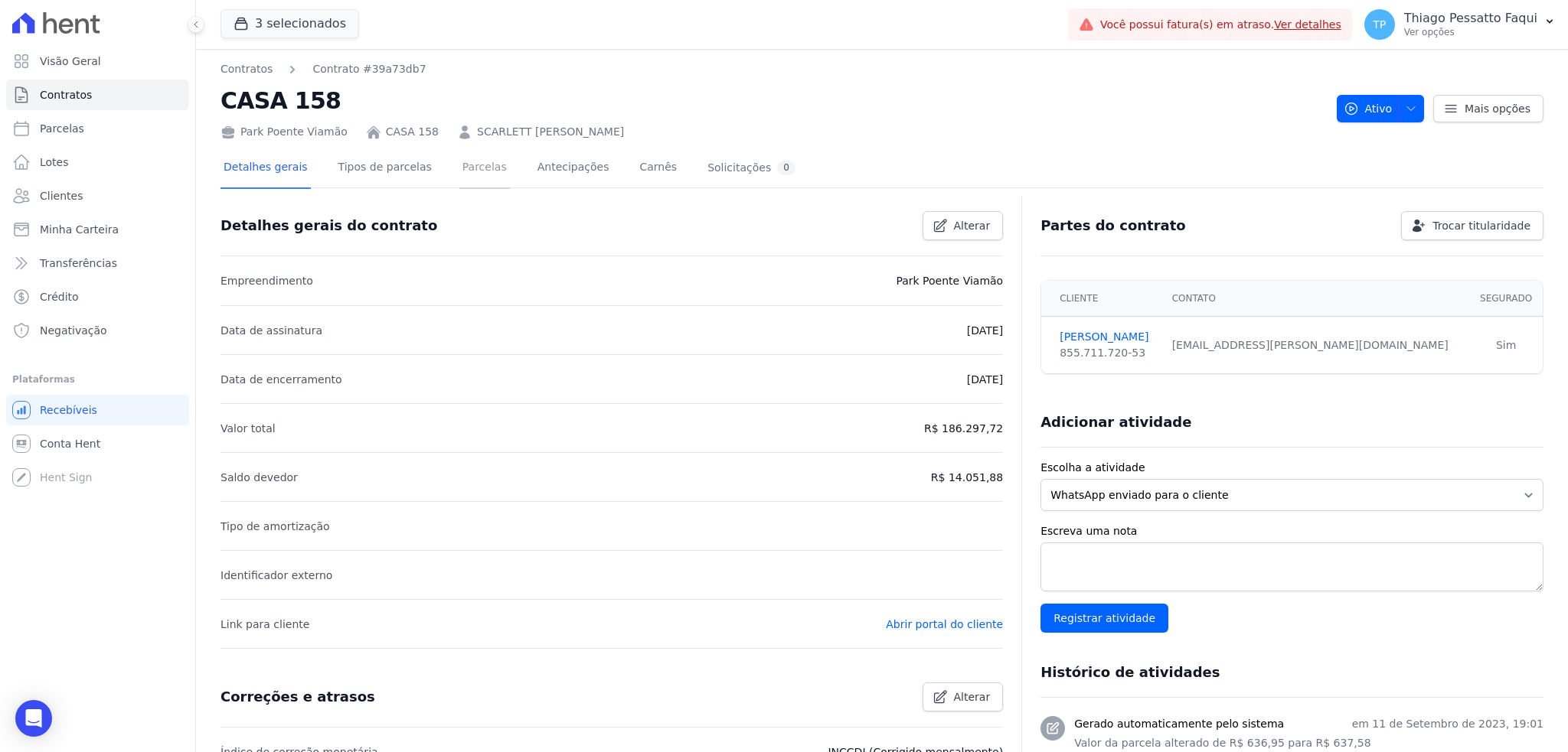
click at [459, 165] on link "Parcelas" at bounding box center [484, 169] width 51 height 41
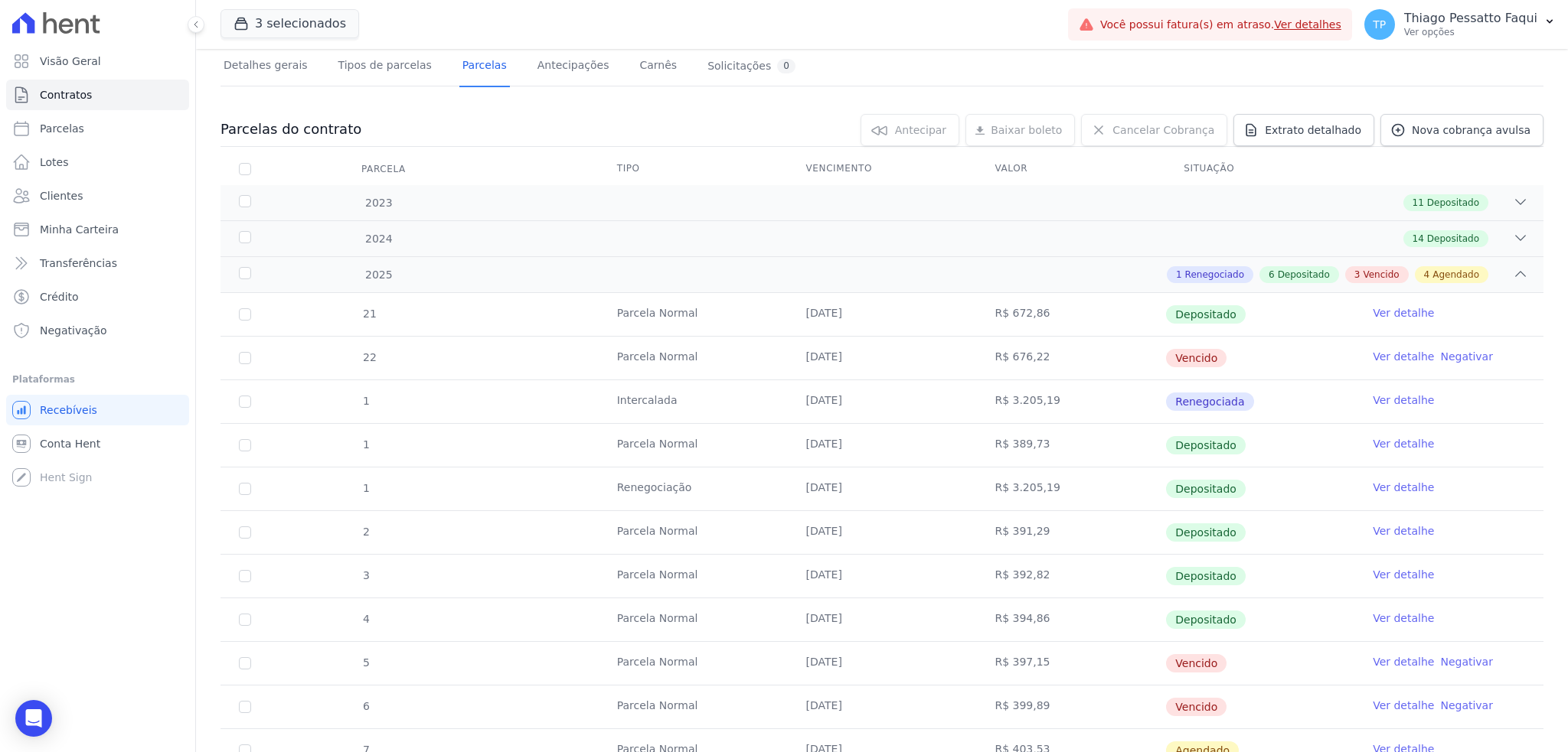
scroll to position [203, 0]
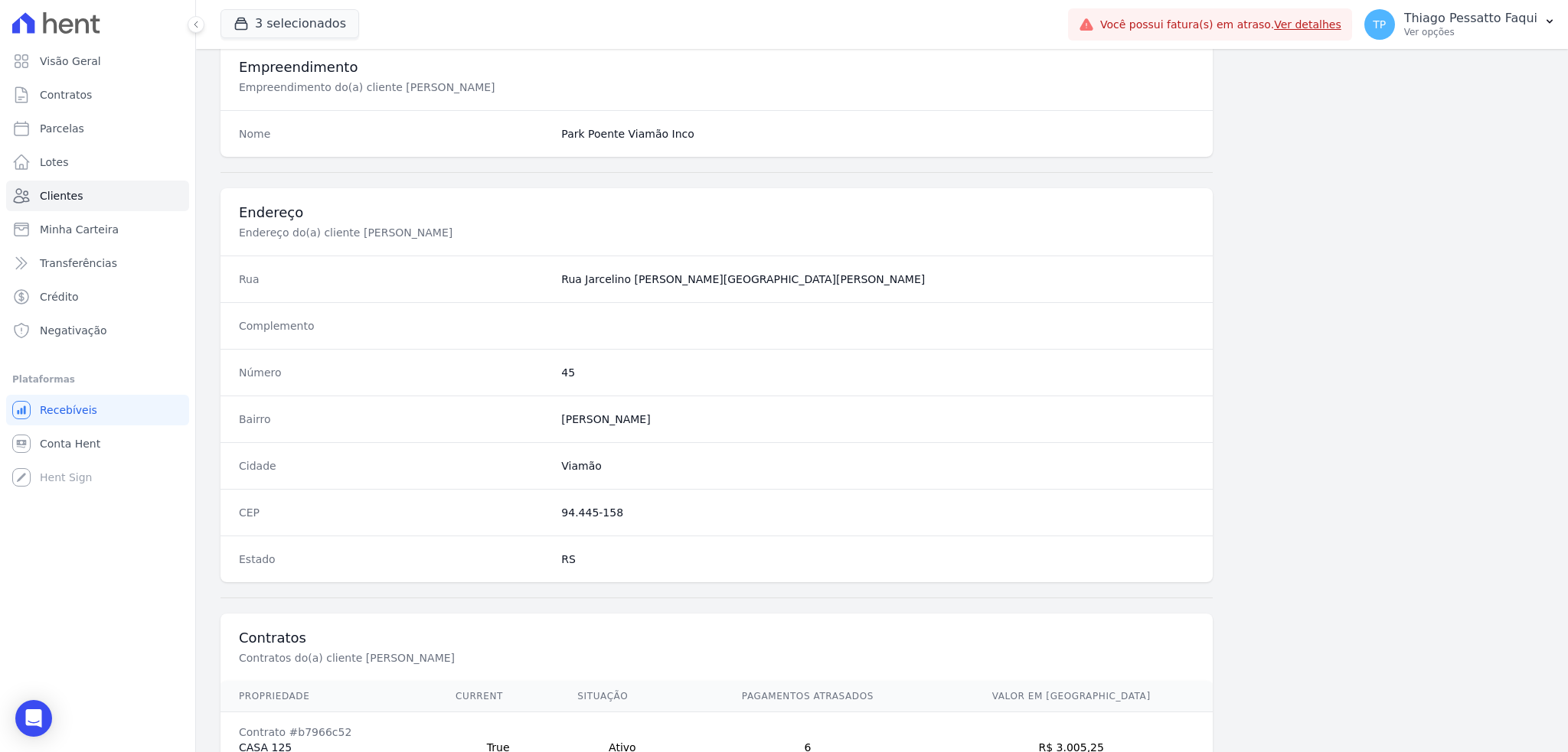
scroll to position [680, 0]
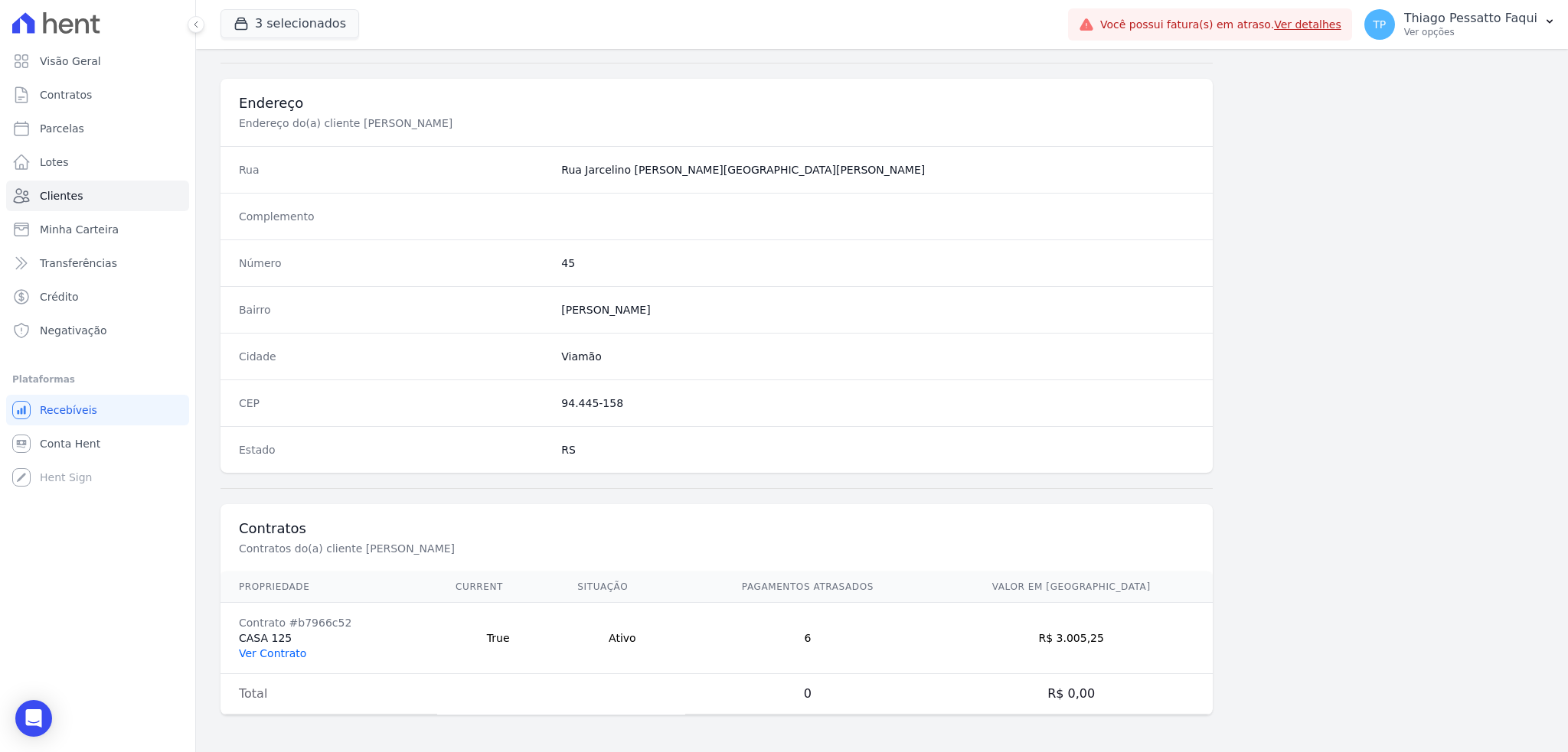
click at [274, 647] on link "Ver Contrato" at bounding box center [272, 653] width 67 height 12
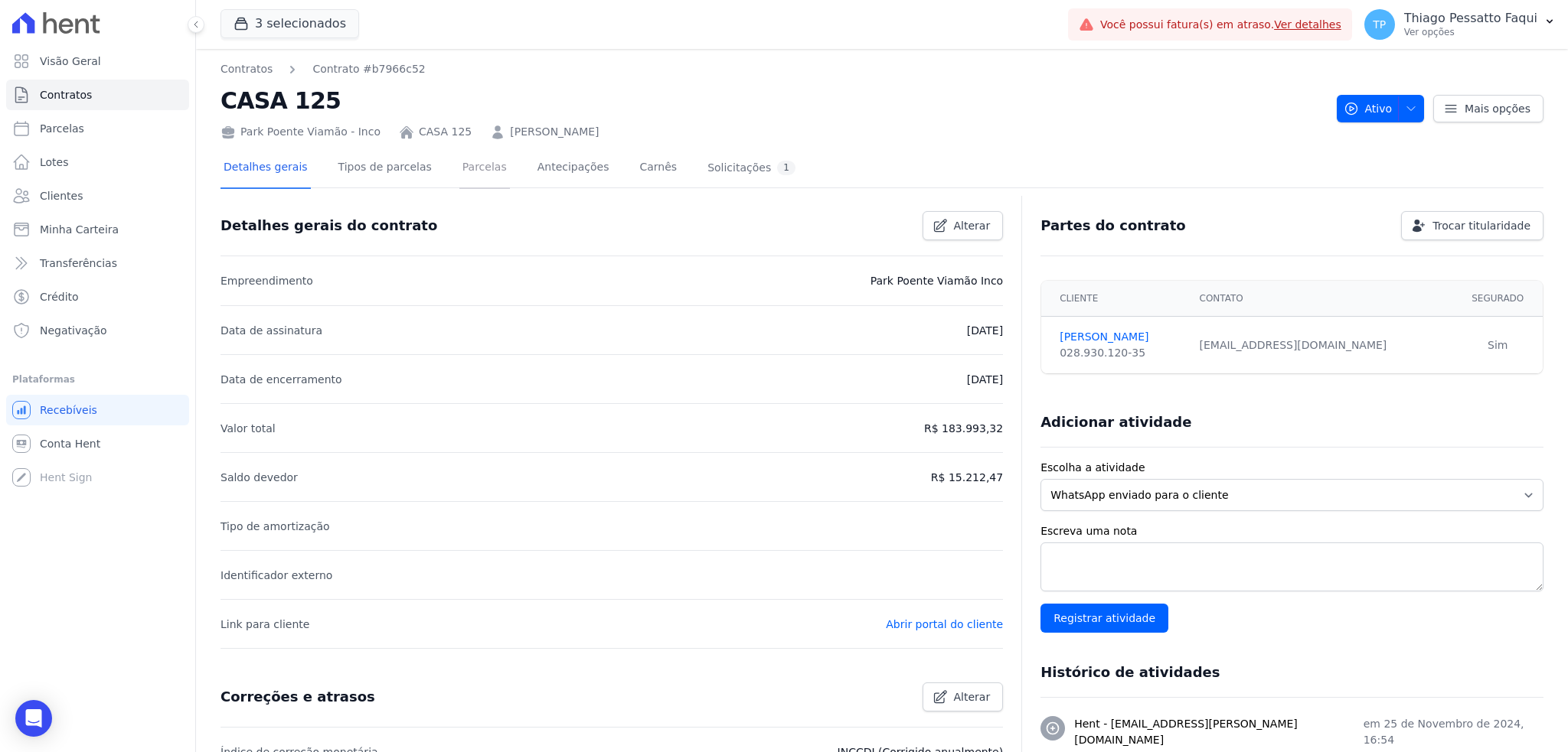
click at [470, 179] on link "Parcelas" at bounding box center [484, 169] width 51 height 41
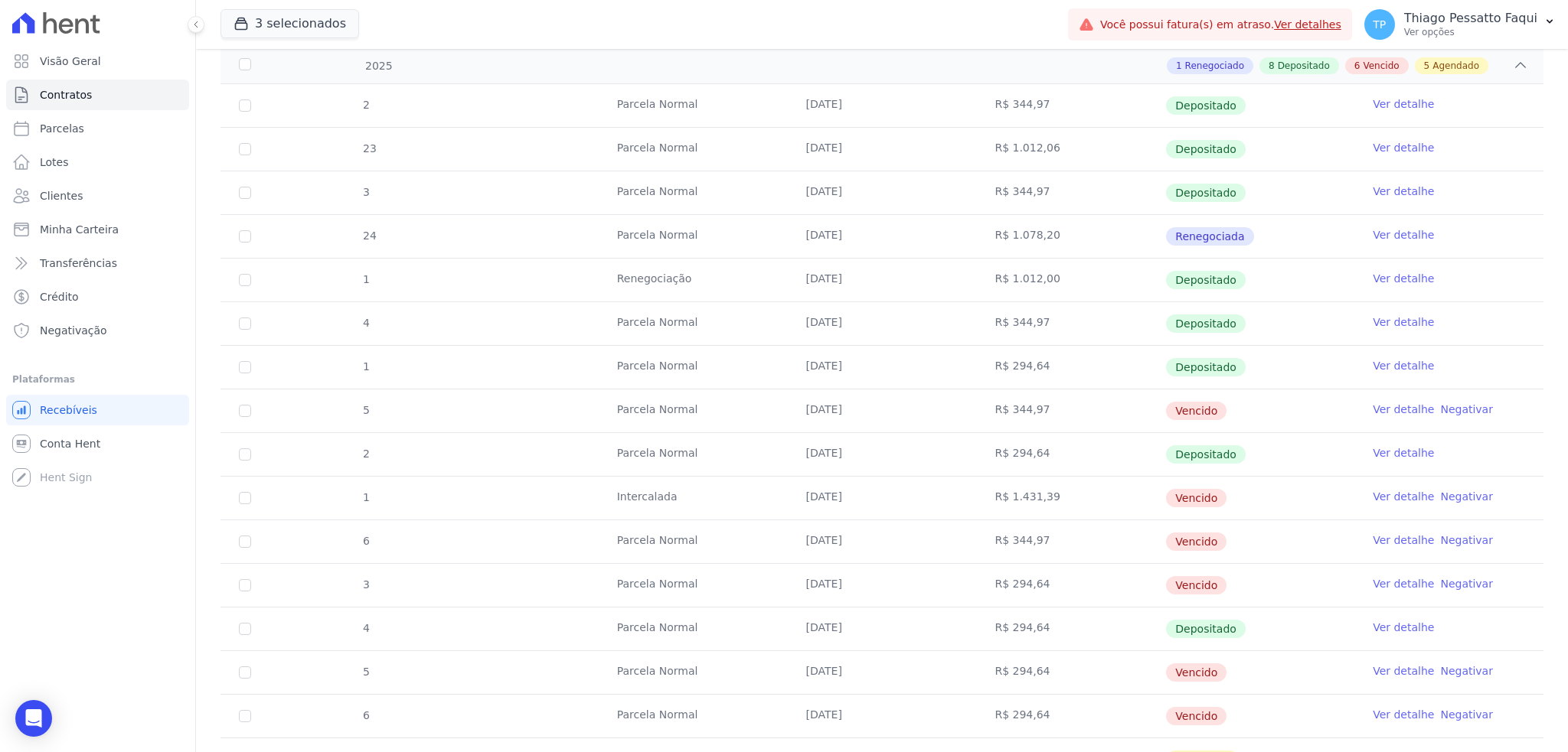
scroll to position [408, 0]
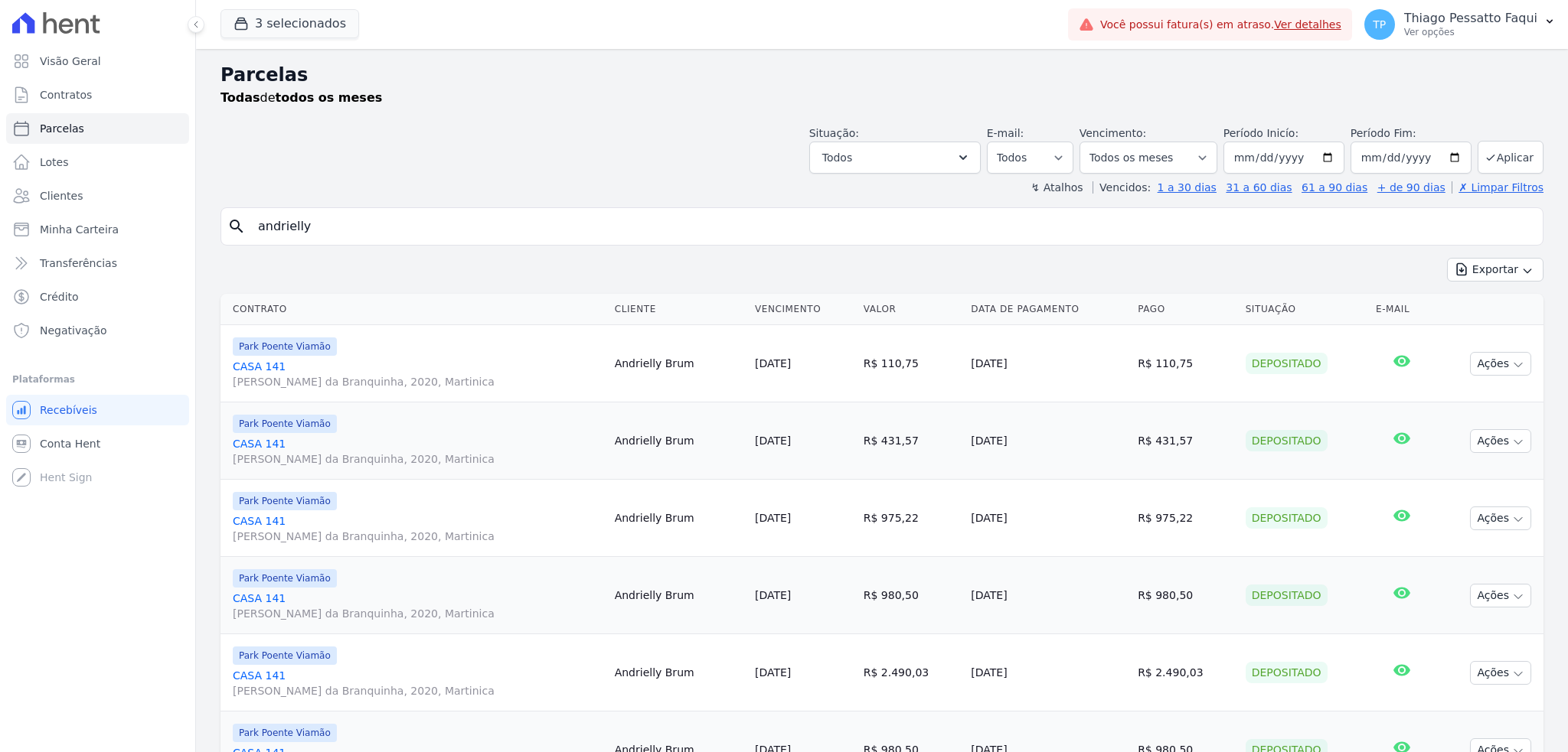
select select
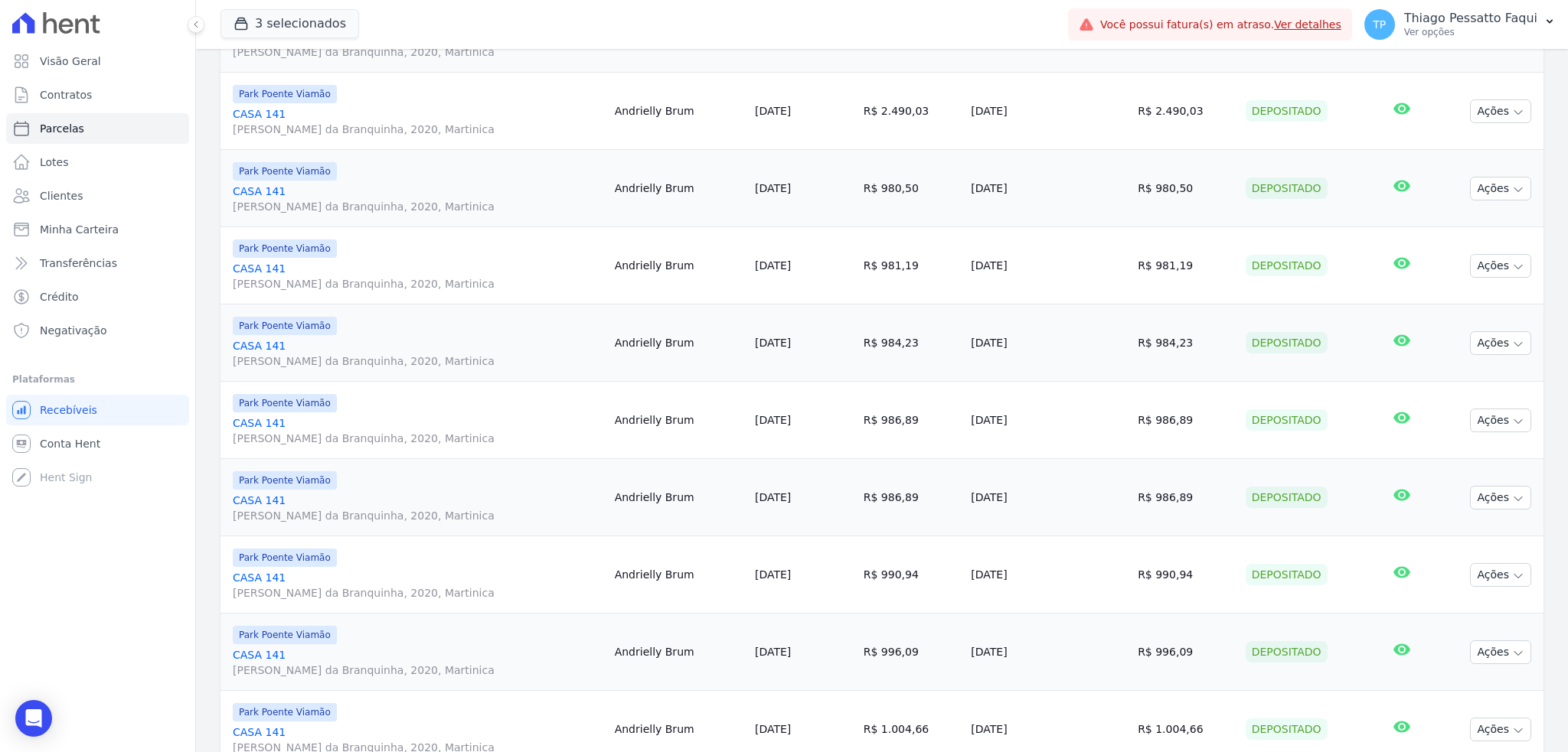
scroll to position [509, 0]
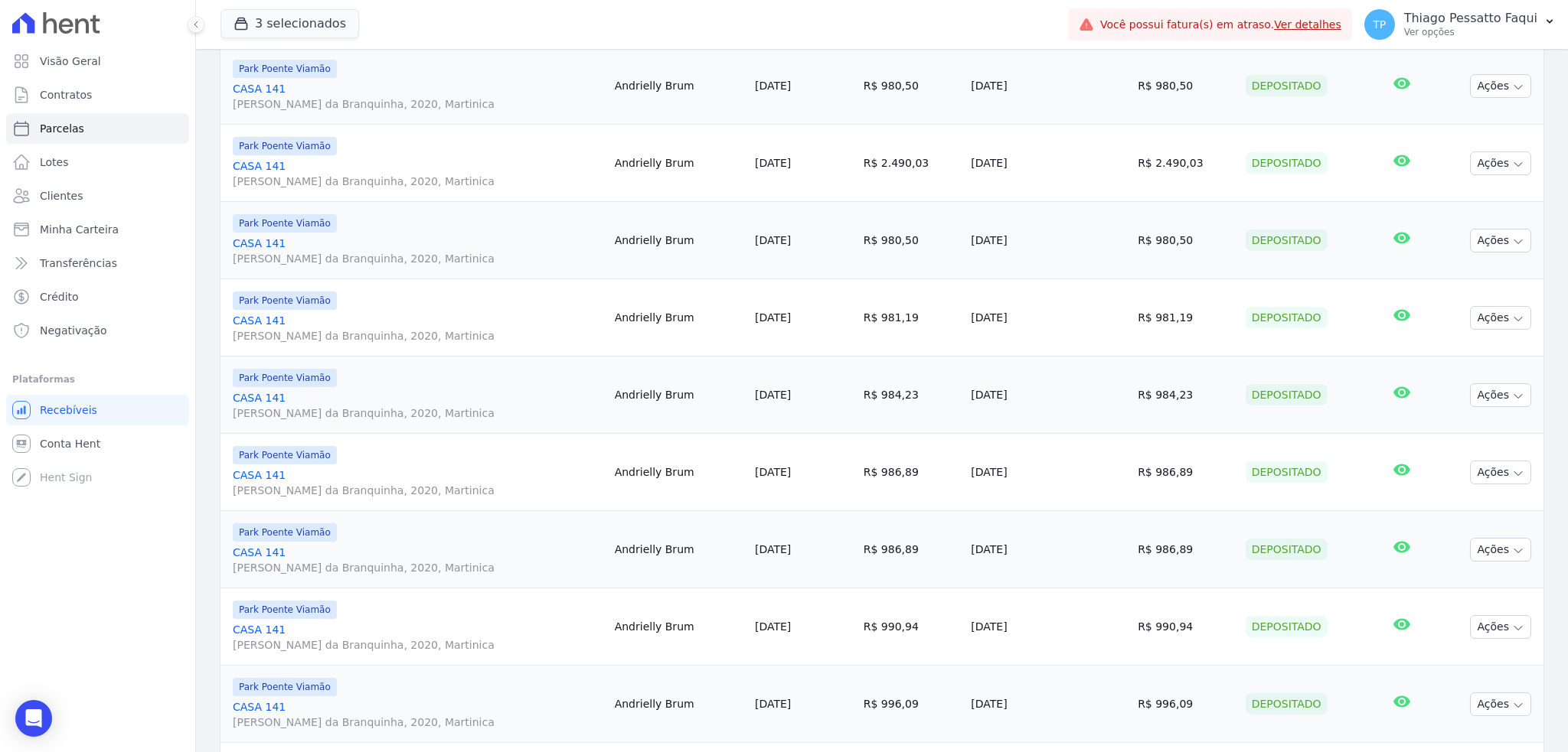
click at [262, 321] on link "CASA 141 Estrada da Branquinha, 2020, Martinica" at bounding box center [417, 327] width 370 height 30
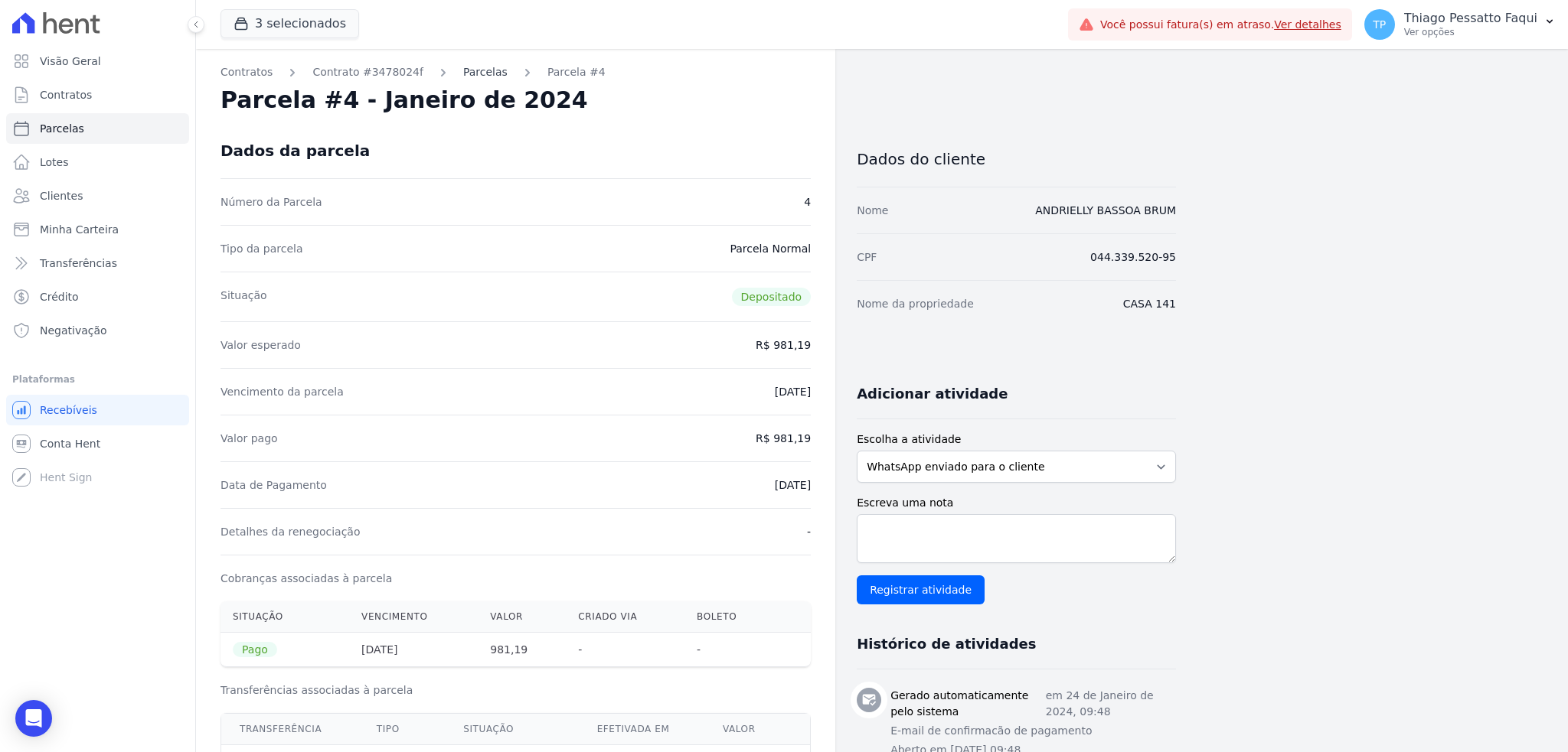
click at [464, 71] on link "Parcelas" at bounding box center [485, 73] width 44 height 16
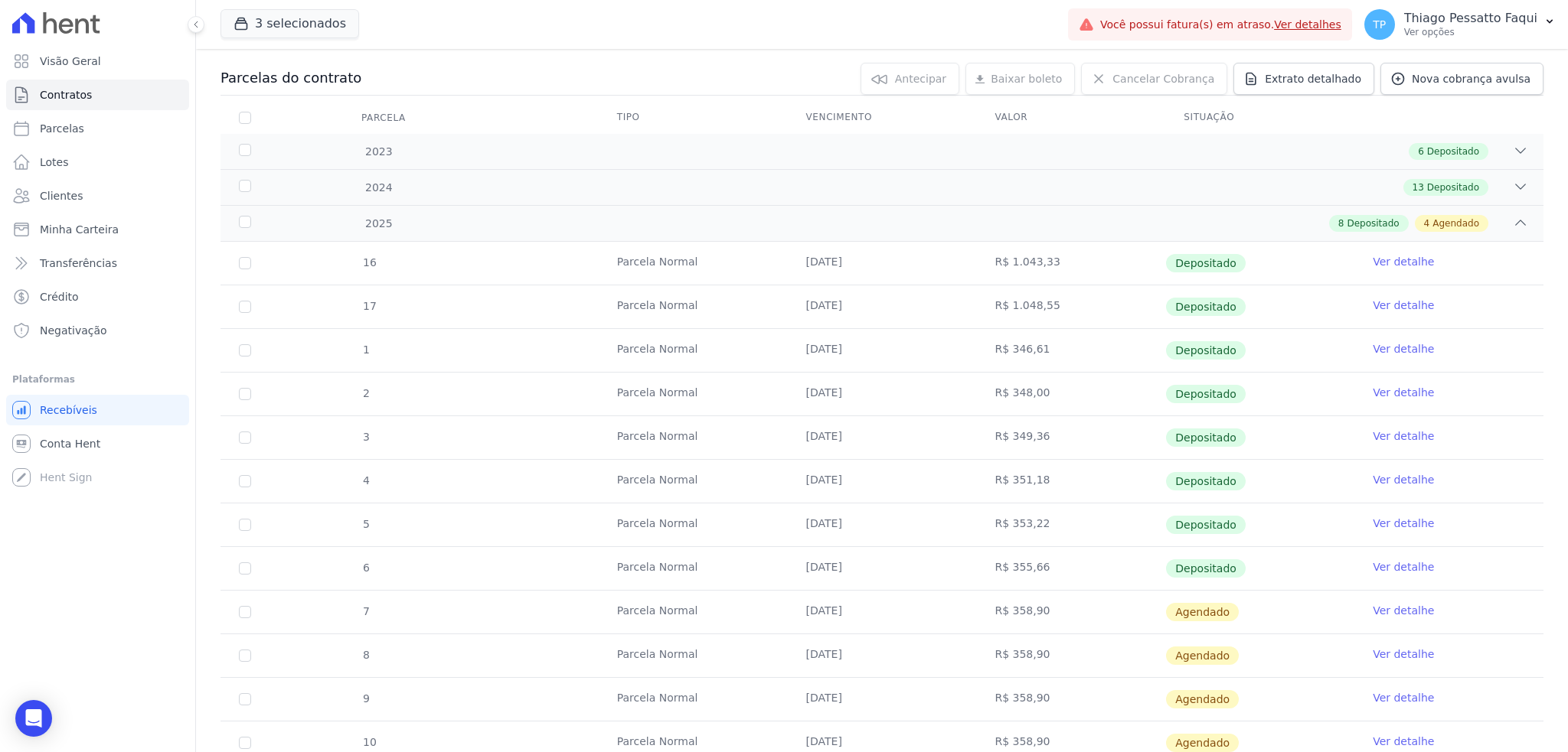
scroll to position [319, 0]
